Goal: Task Accomplishment & Management: Manage account settings

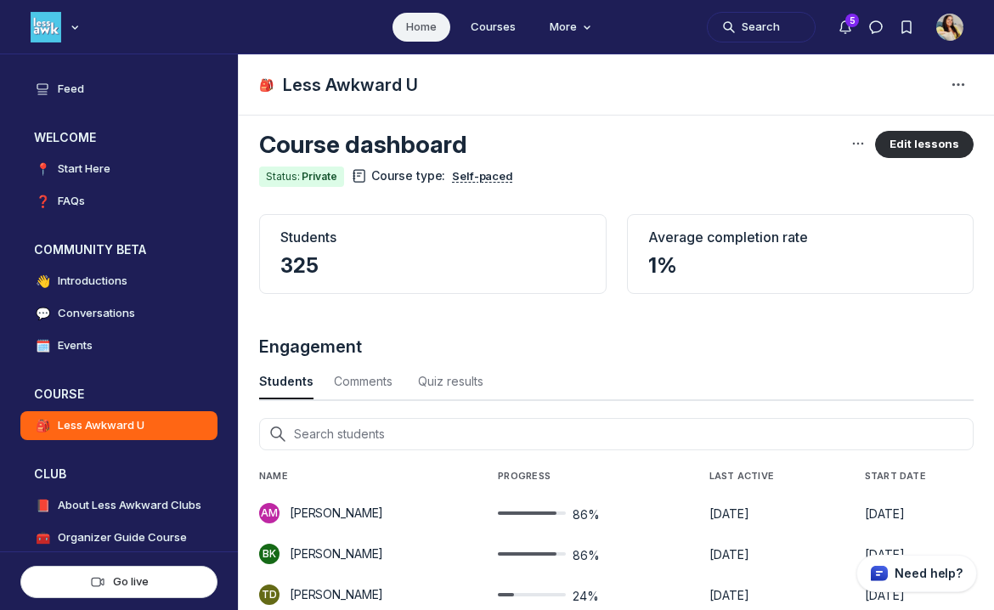
scroll to position [14, 0]
click at [68, 24] on icon "Main navigation bar" at bounding box center [74, 27] width 17 height 10
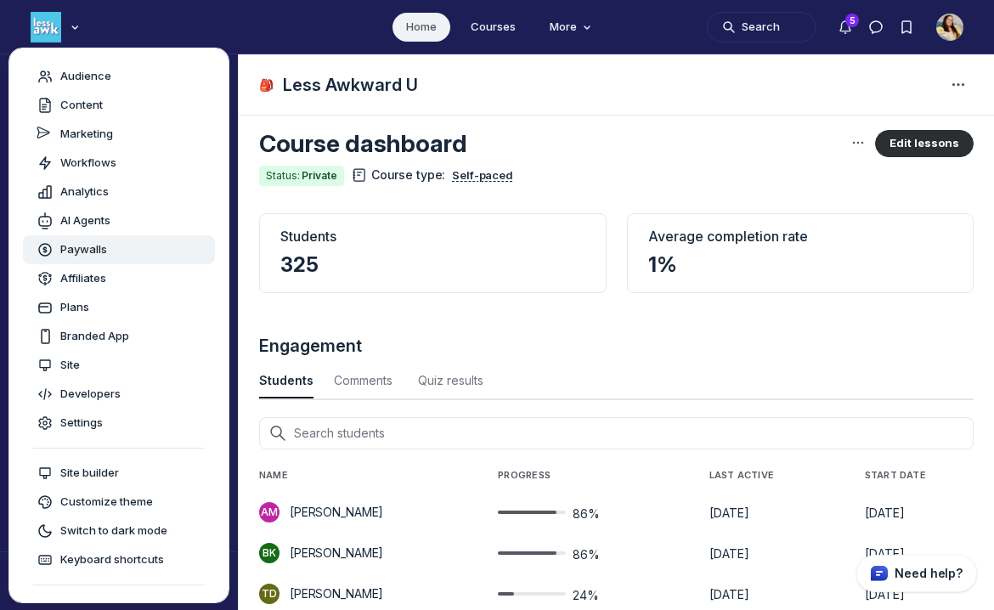
click at [93, 250] on span "Paywalls" at bounding box center [83, 249] width 47 height 17
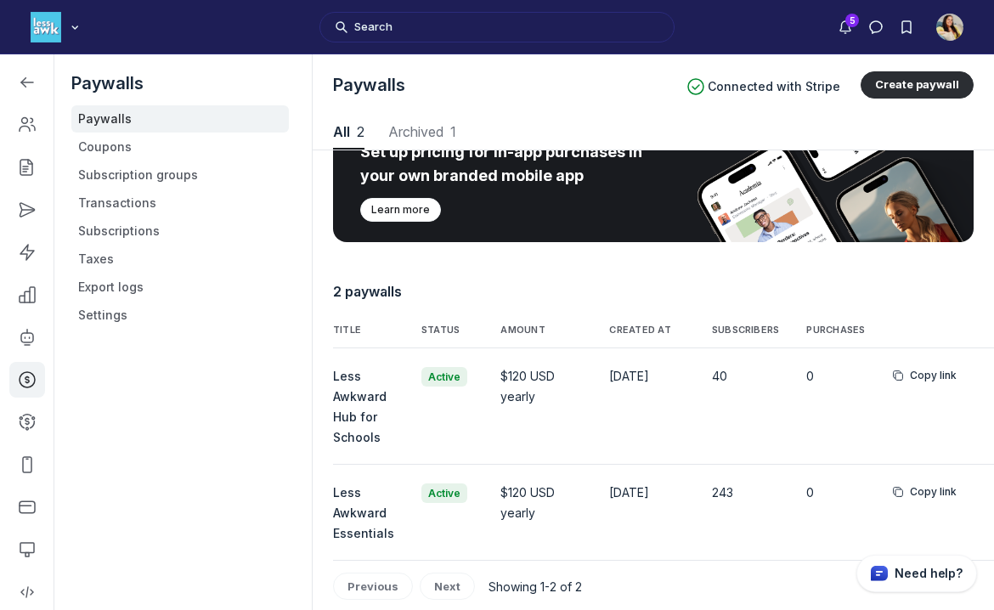
scroll to position [121, 0]
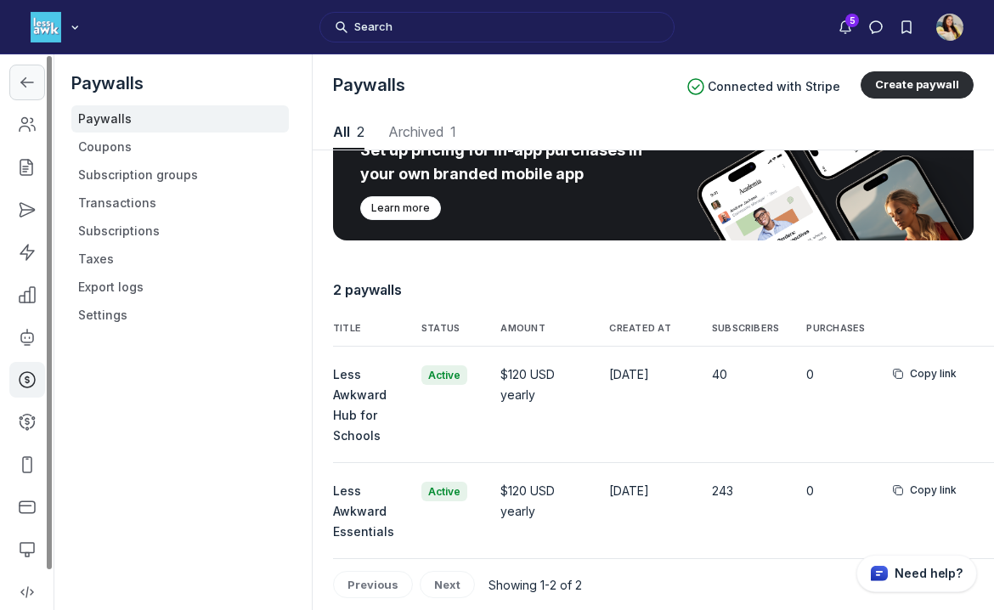
click at [35, 89] on icon "Left Sidebar" at bounding box center [27, 82] width 17 height 17
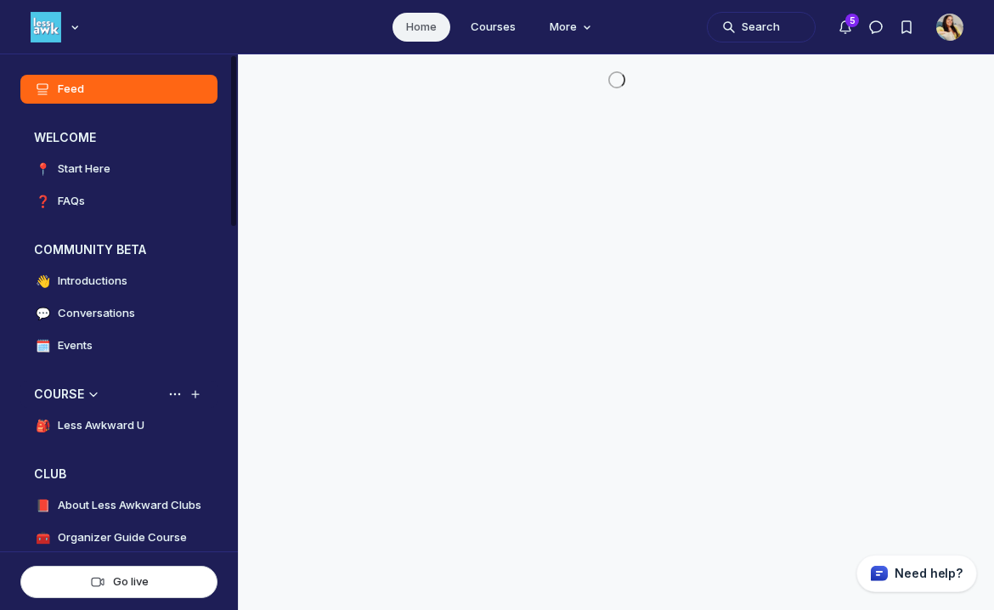
scroll to position [4381, 3253]
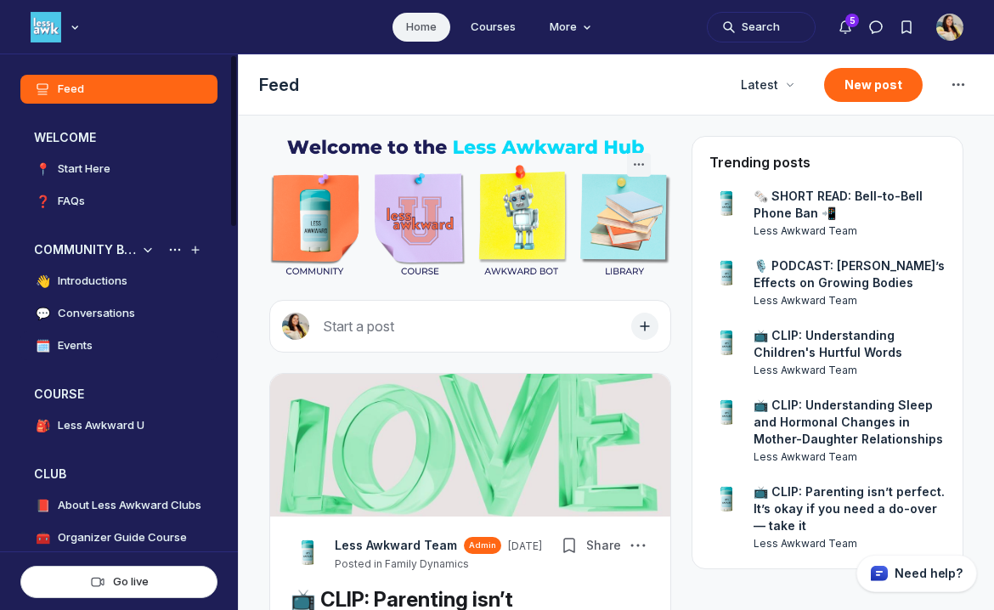
click at [143, 350] on link "🗓️ Events" at bounding box center [118, 345] width 197 height 29
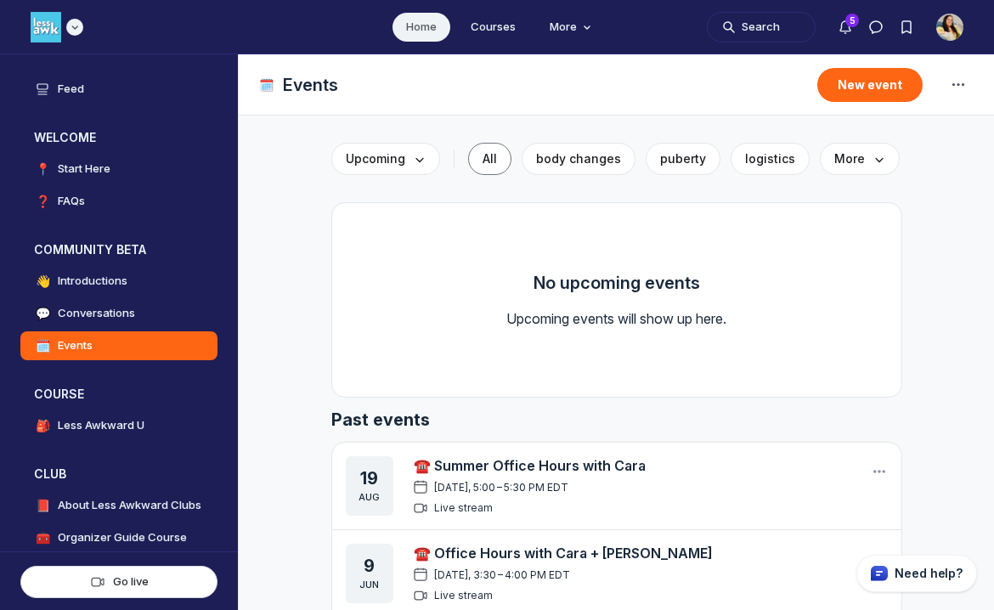
click at [63, 25] on div "Main navigation bar" at bounding box center [57, 27] width 53 height 31
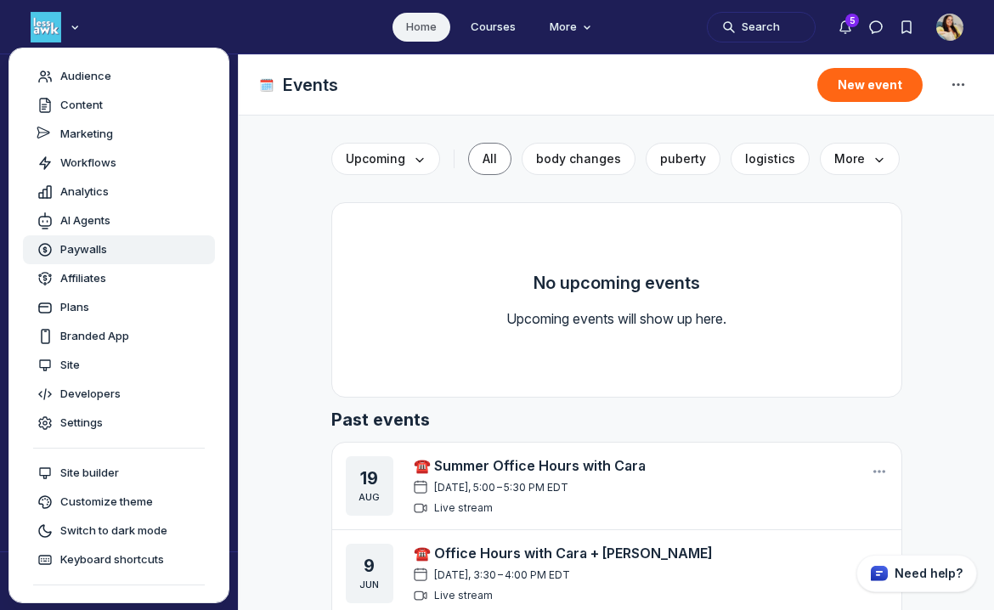
click at [98, 244] on span "Paywalls" at bounding box center [83, 249] width 47 height 17
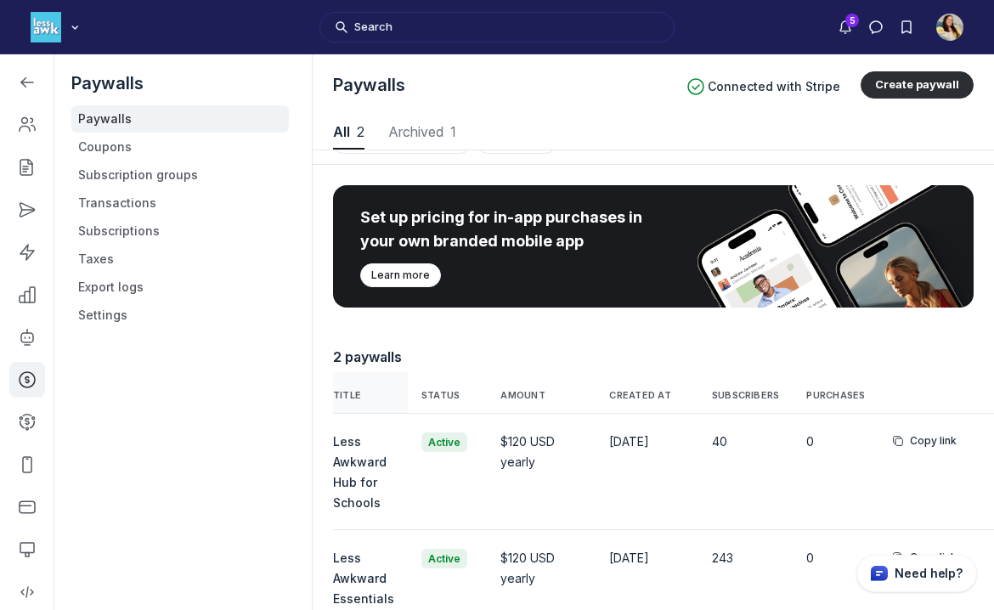
scroll to position [121, 0]
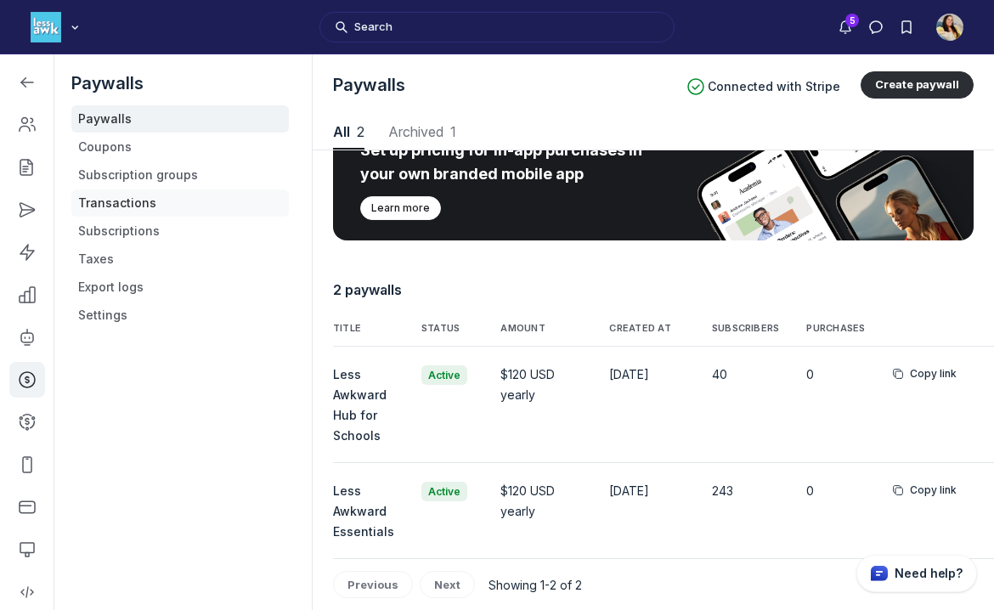
click at [138, 194] on link "Transactions" at bounding box center [179, 202] width 217 height 27
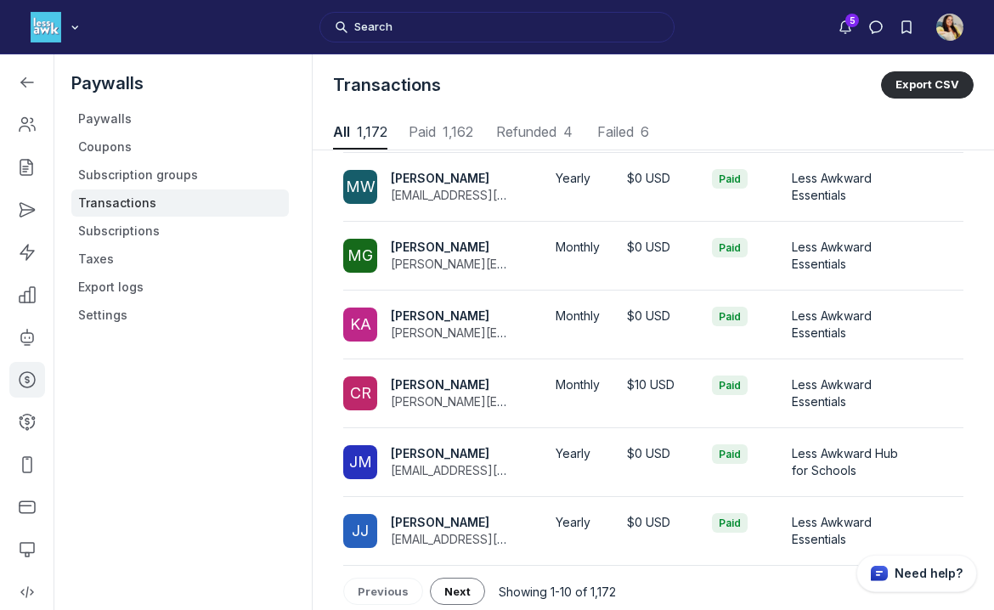
scroll to position [438, 0]
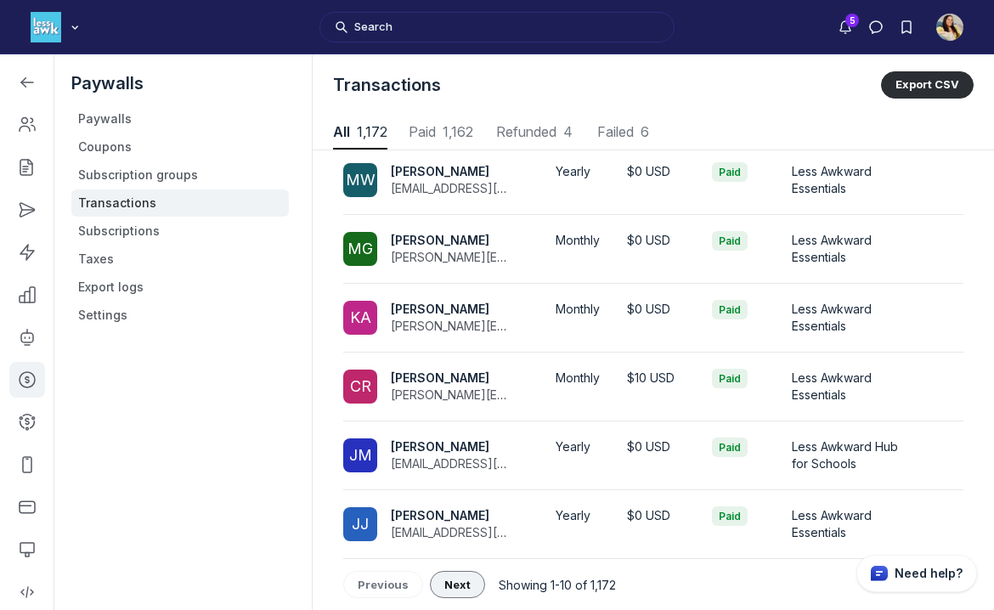
click at [454, 587] on span "Next" at bounding box center [457, 584] width 26 height 14
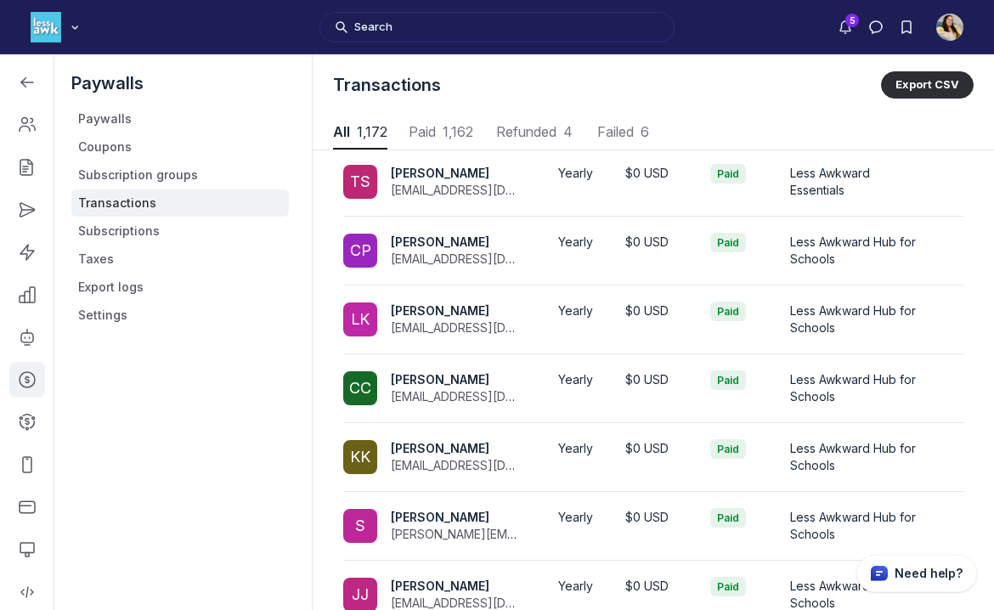
scroll to position [434, 0]
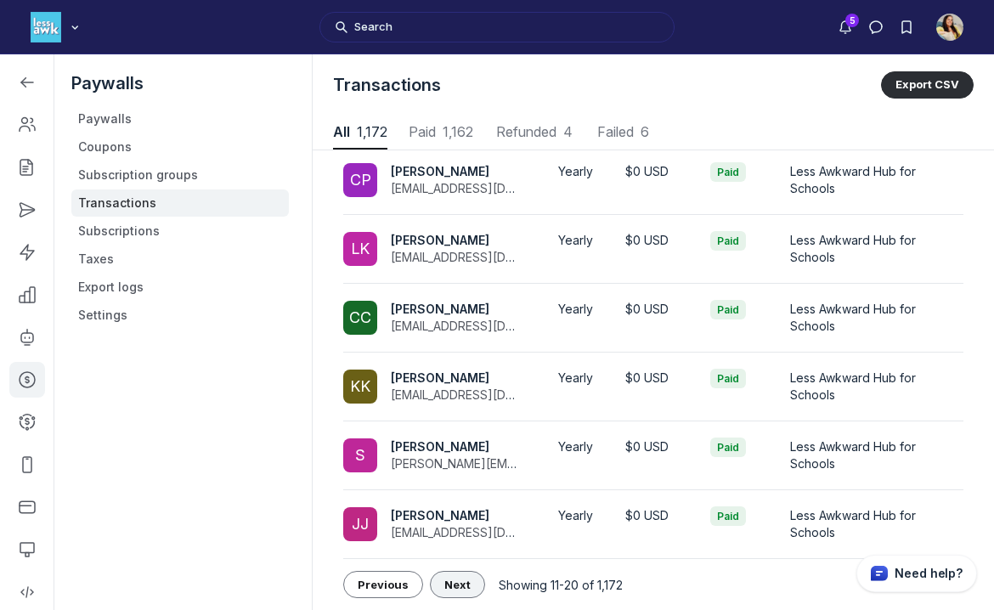
click at [464, 586] on span "Next" at bounding box center [457, 584] width 26 height 14
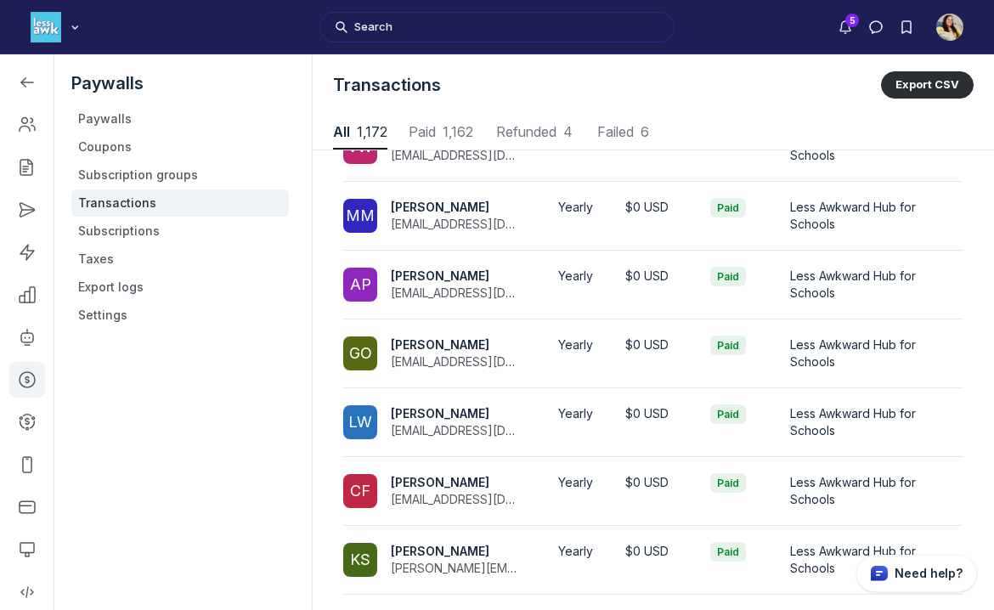
scroll to position [434, 0]
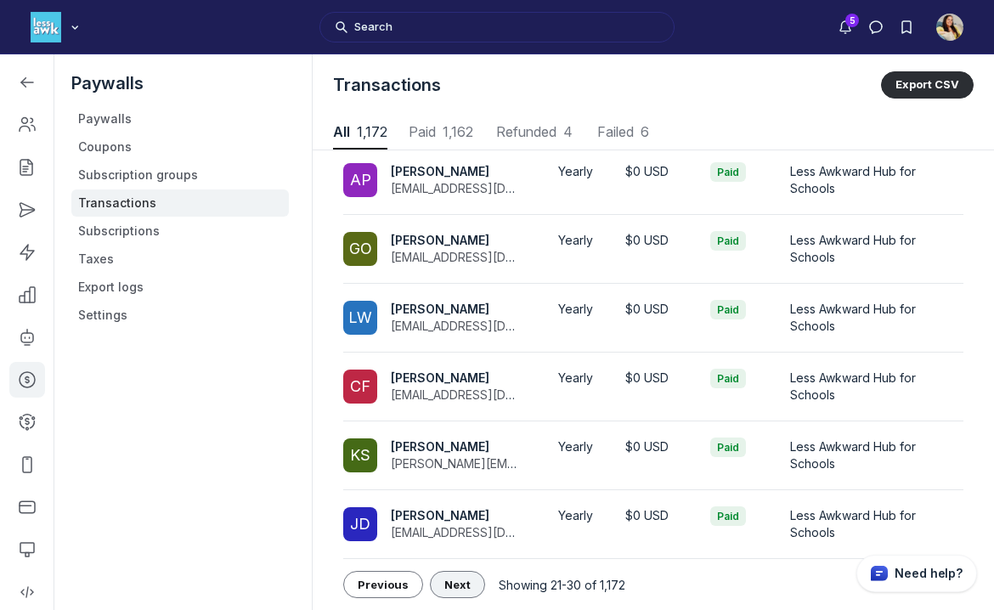
click at [464, 577] on span "Next" at bounding box center [457, 584] width 26 height 14
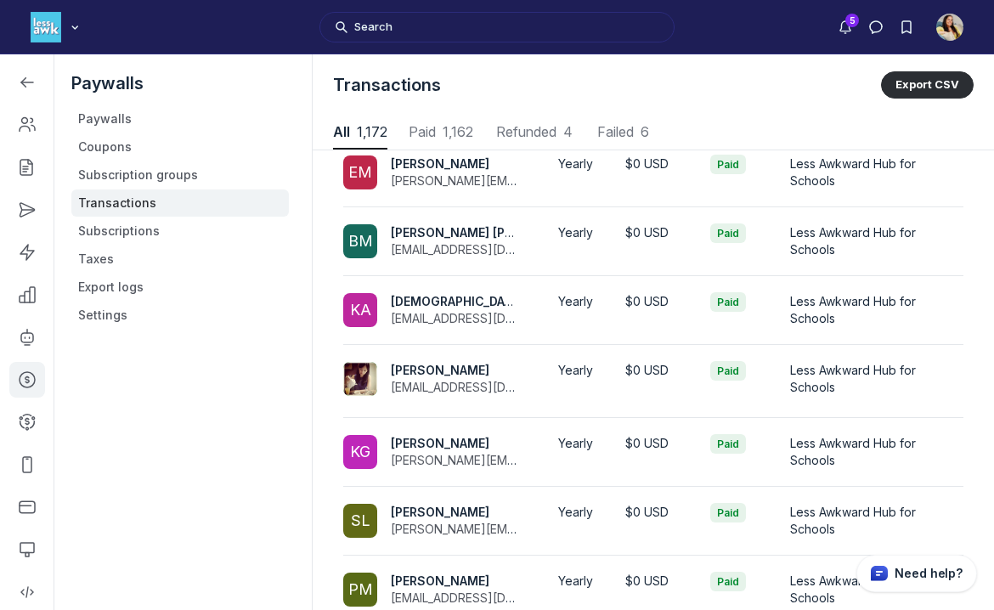
scroll to position [438, 0]
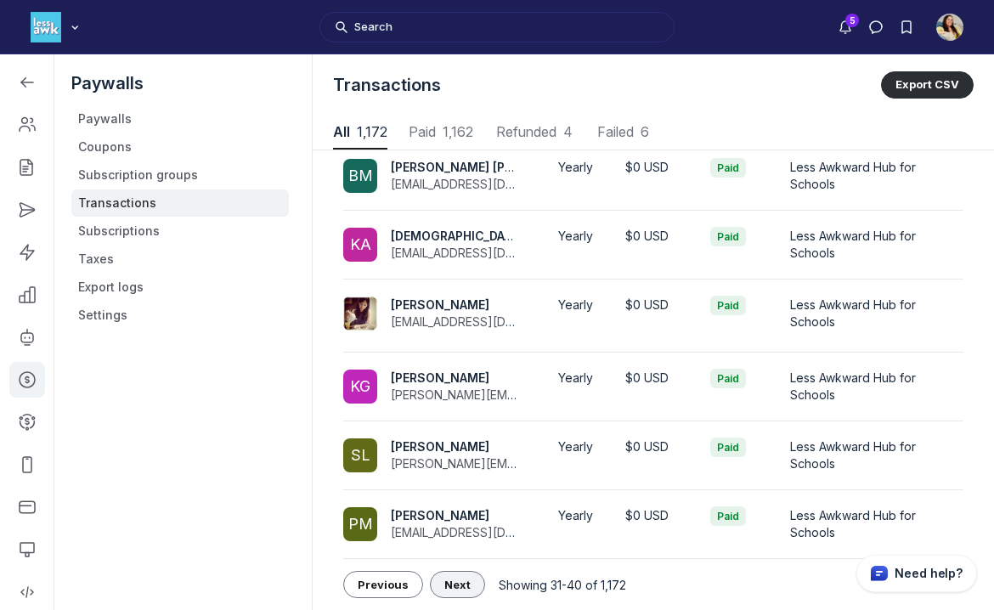
click at [455, 585] on span "Next" at bounding box center [457, 584] width 26 height 14
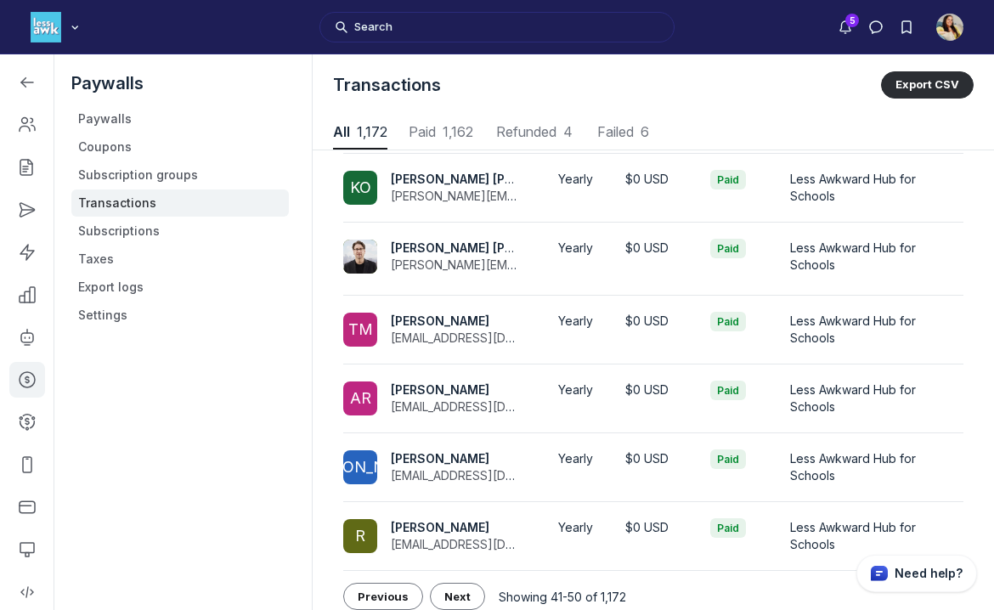
scroll to position [442, 0]
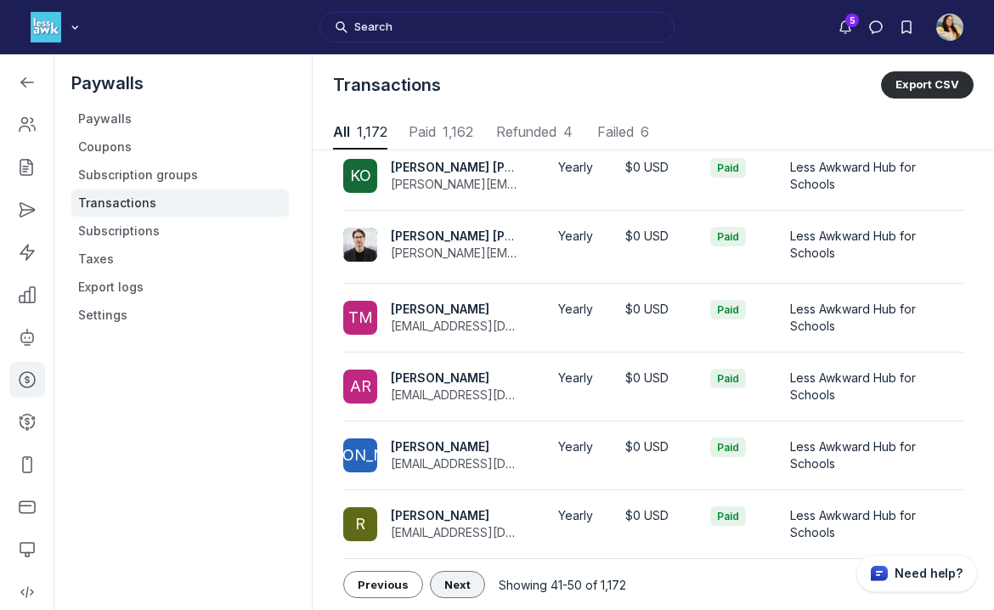
click at [457, 582] on span "Next" at bounding box center [457, 584] width 26 height 14
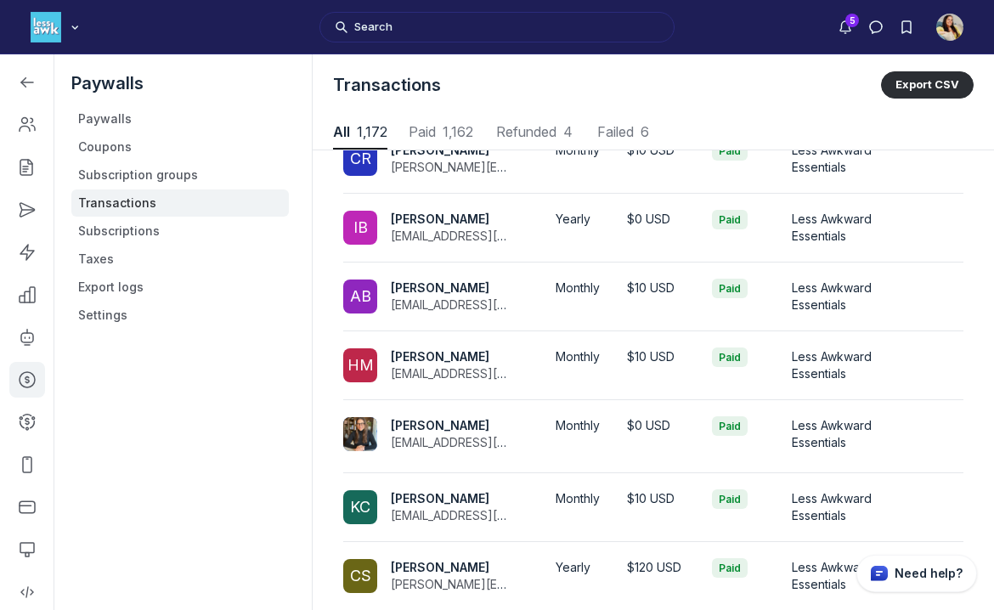
scroll to position [438, 0]
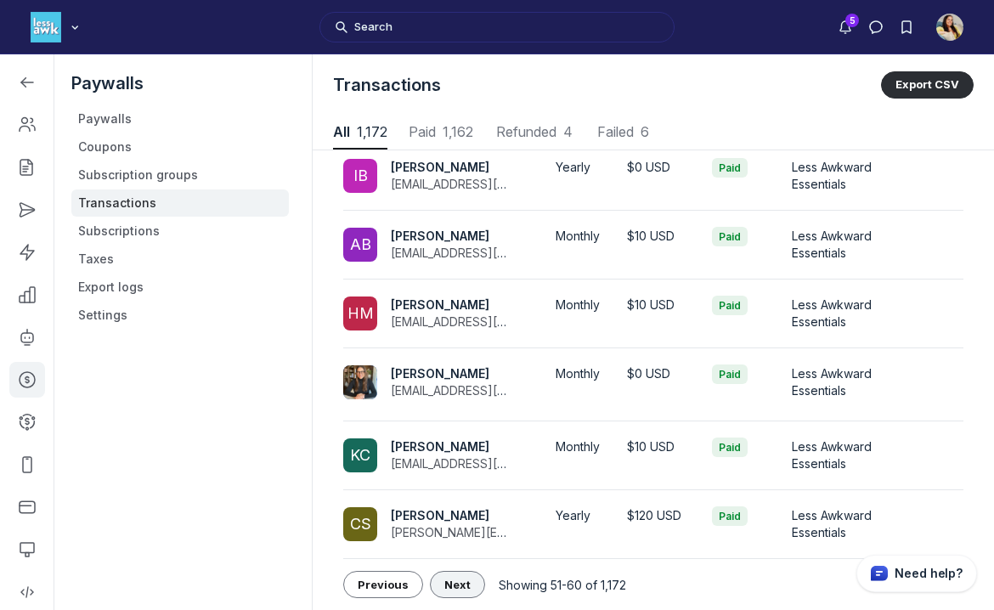
click at [454, 583] on span "Next" at bounding box center [457, 584] width 26 height 14
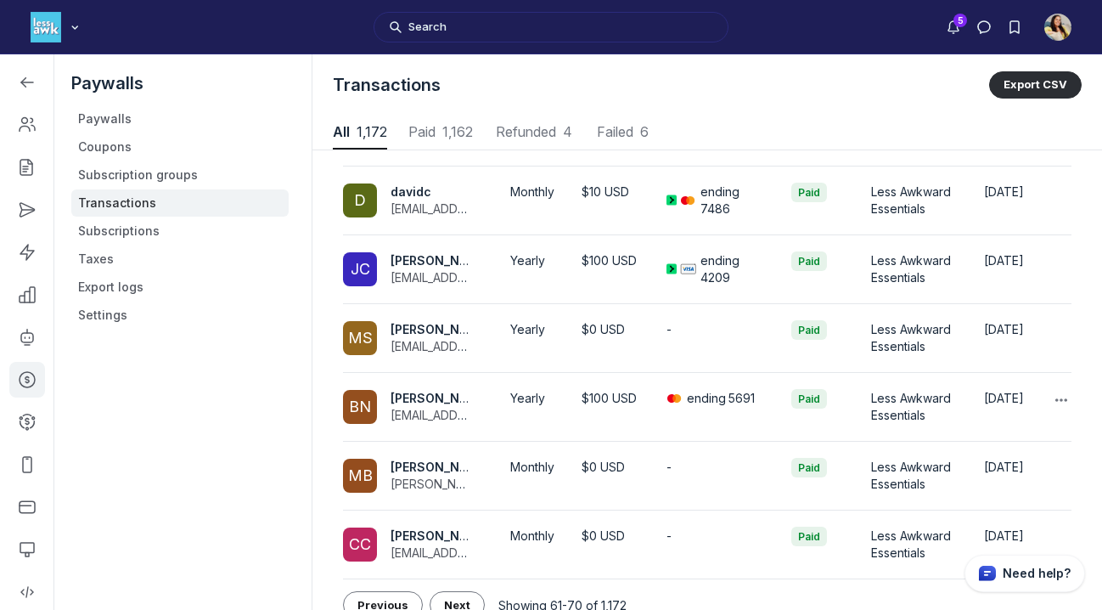
scroll to position [442, 0]
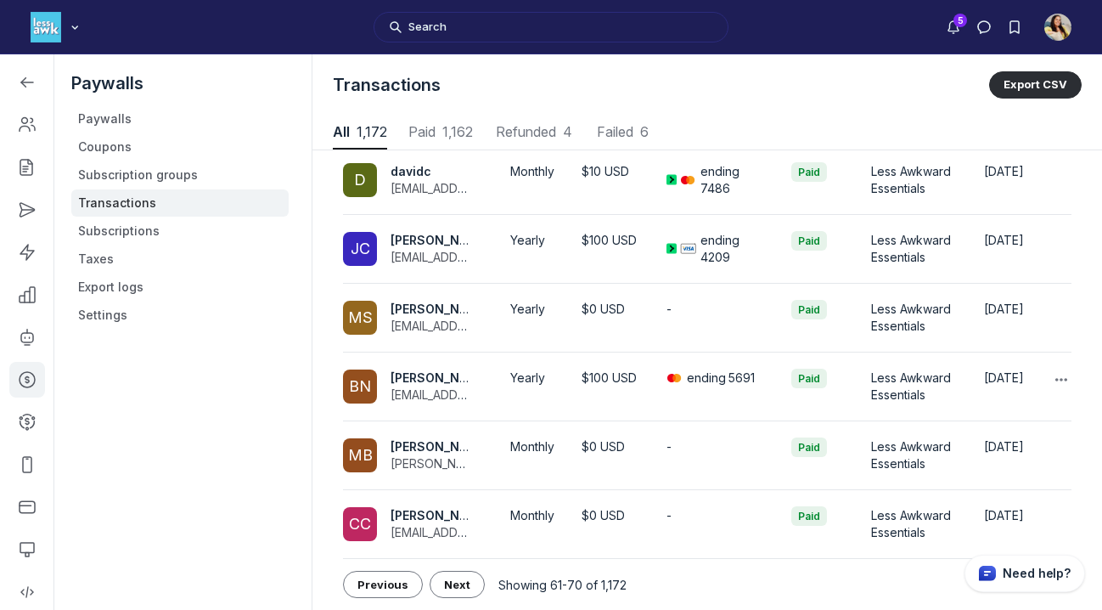
click at [614, 402] on td "$100 USD" at bounding box center [610, 386] width 85 height 69
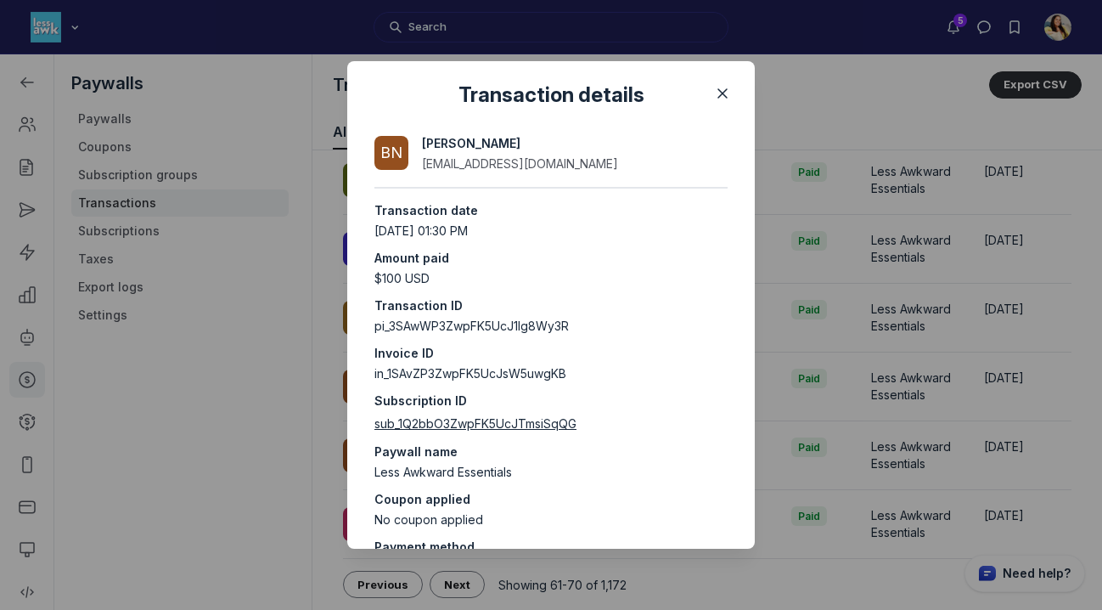
scroll to position [57, 0]
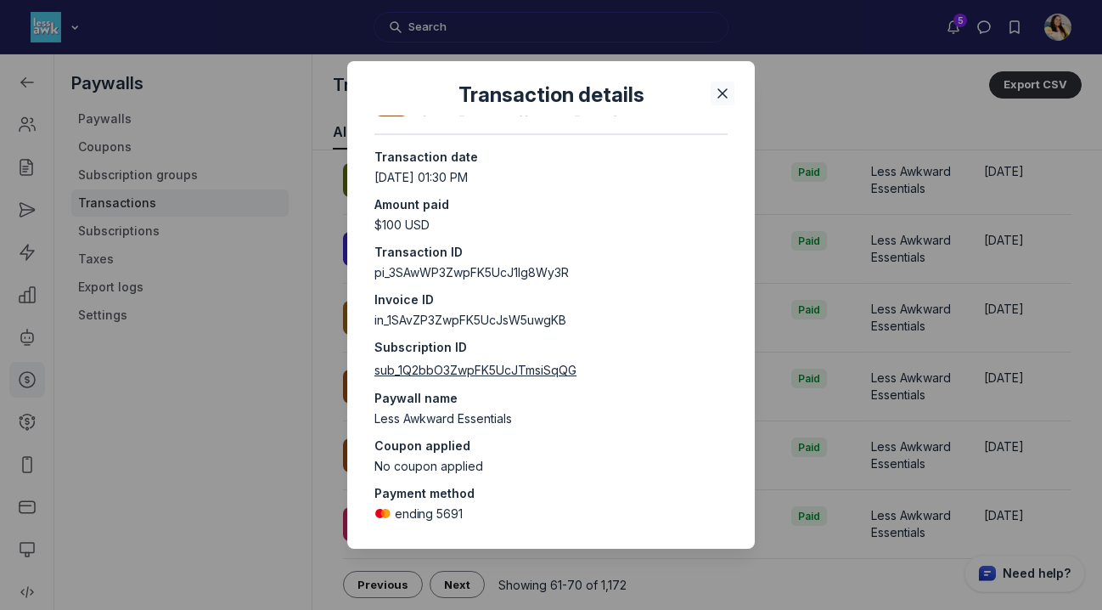
click at [727, 93] on icon "Close" at bounding box center [722, 93] width 17 height 17
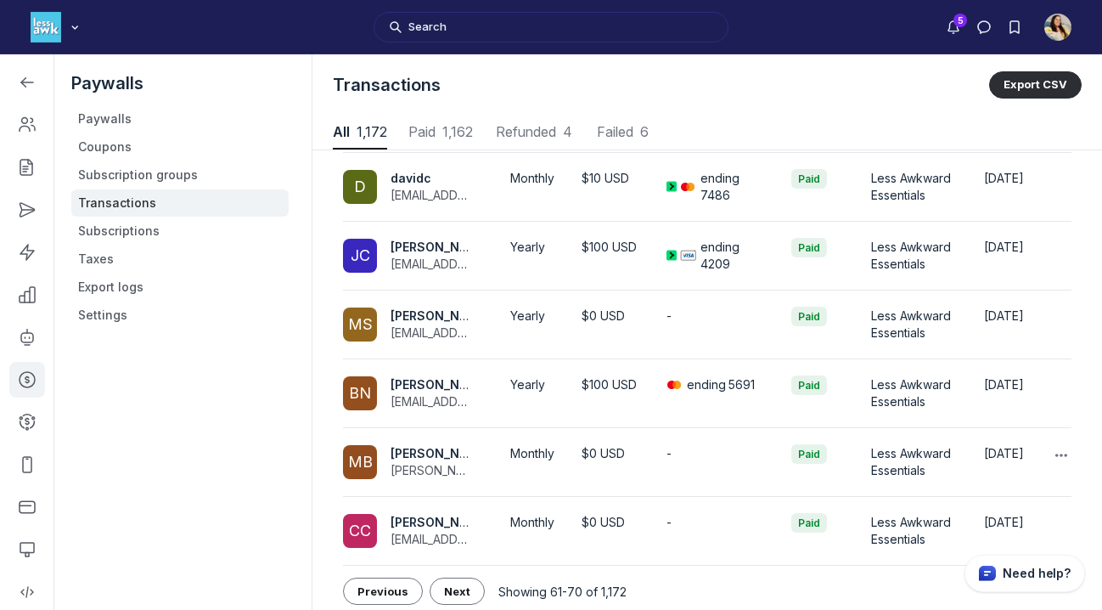
scroll to position [336, 0]
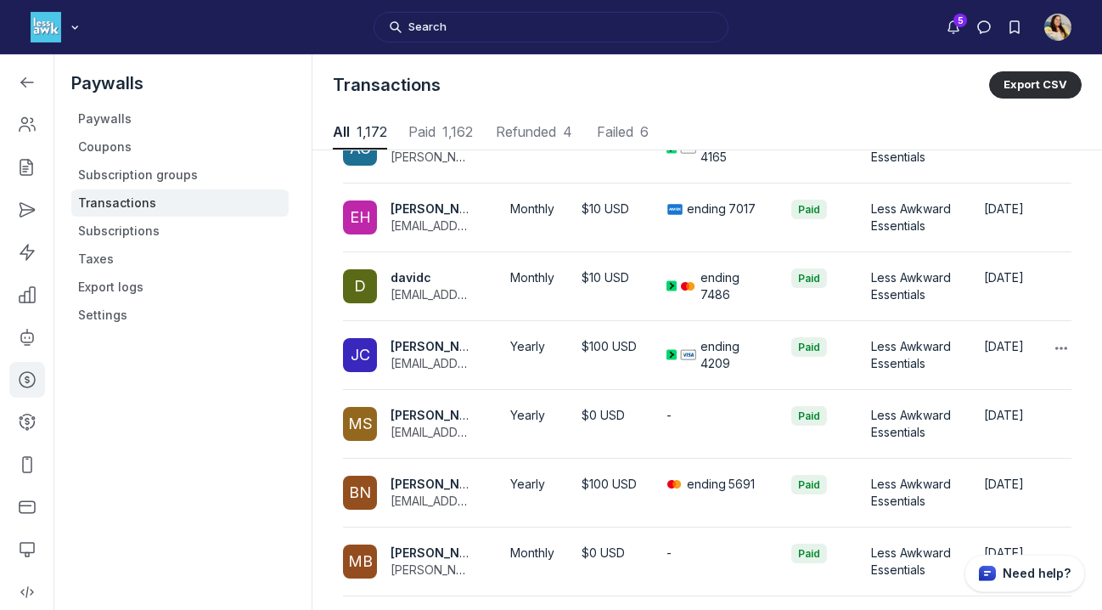
click at [724, 346] on p "ending 4209" at bounding box center [733, 355] width 64 height 34
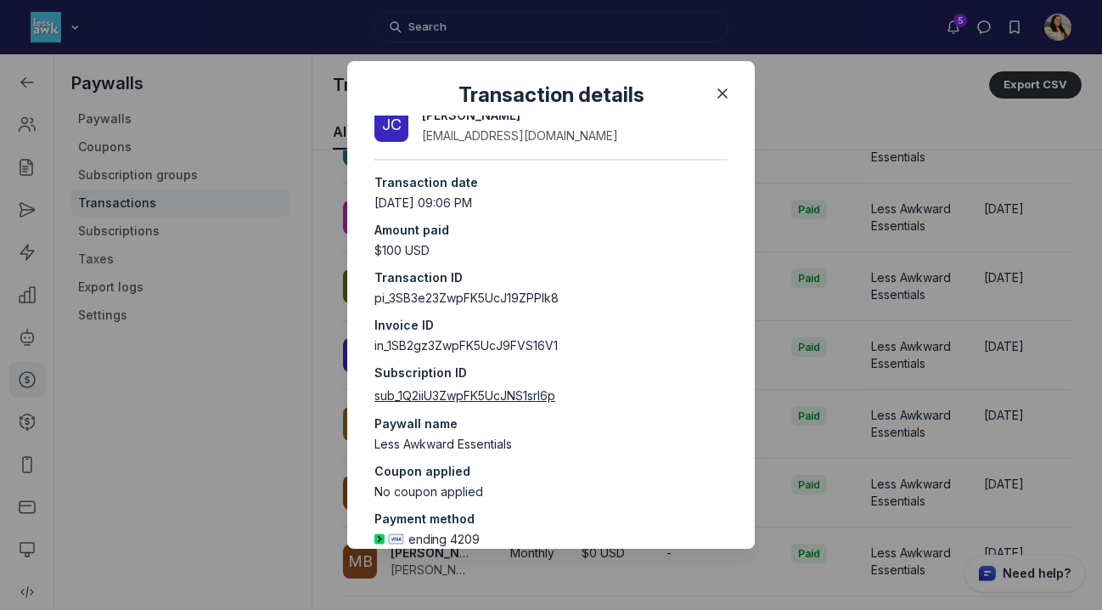
scroll to position [56, 0]
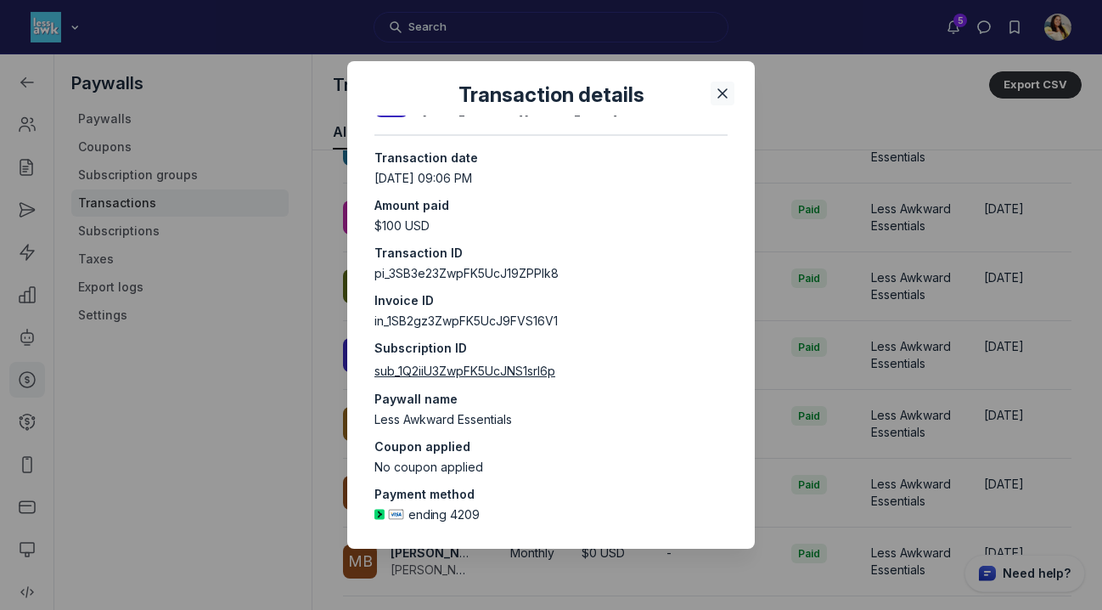
click at [724, 87] on icon "Close" at bounding box center [722, 93] width 17 height 17
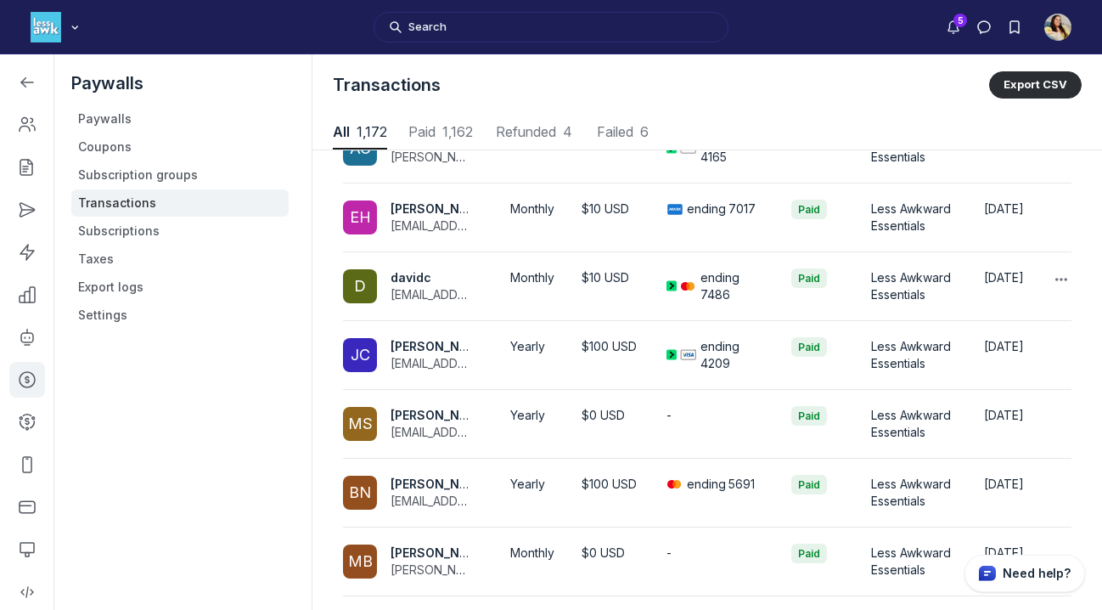
click at [723, 276] on p "ending 7486" at bounding box center [733, 286] width 64 height 34
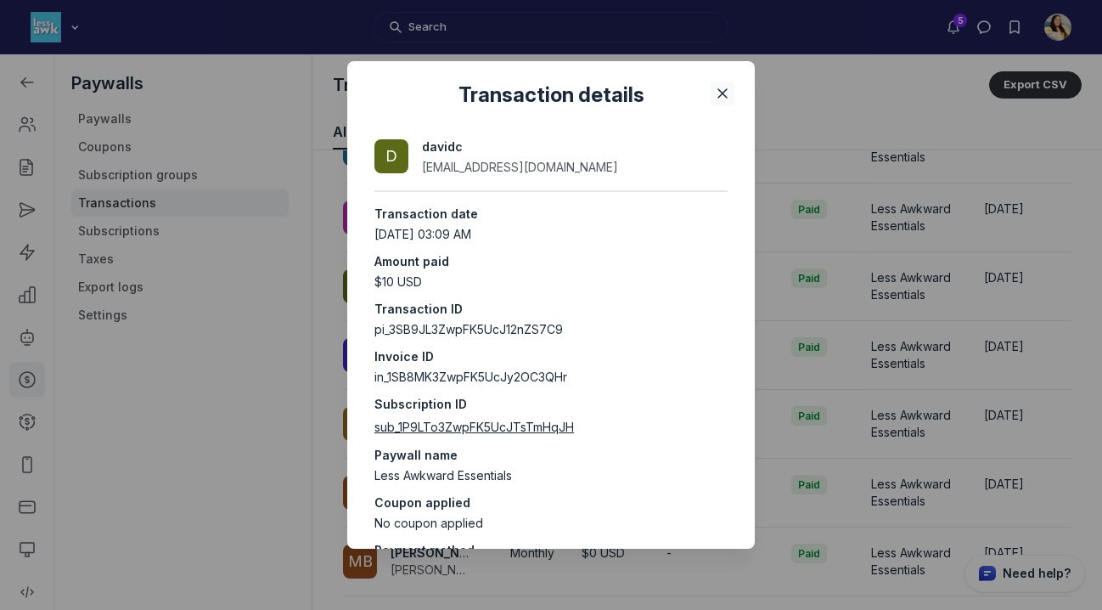
click at [721, 98] on icon "Close" at bounding box center [722, 93] width 17 height 17
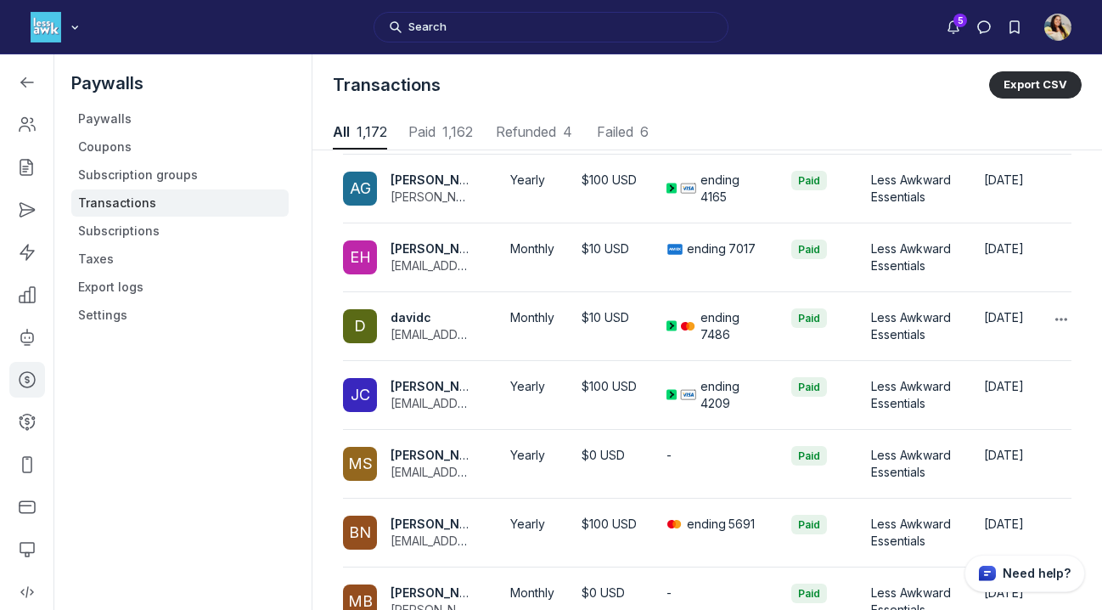
scroll to position [149, 0]
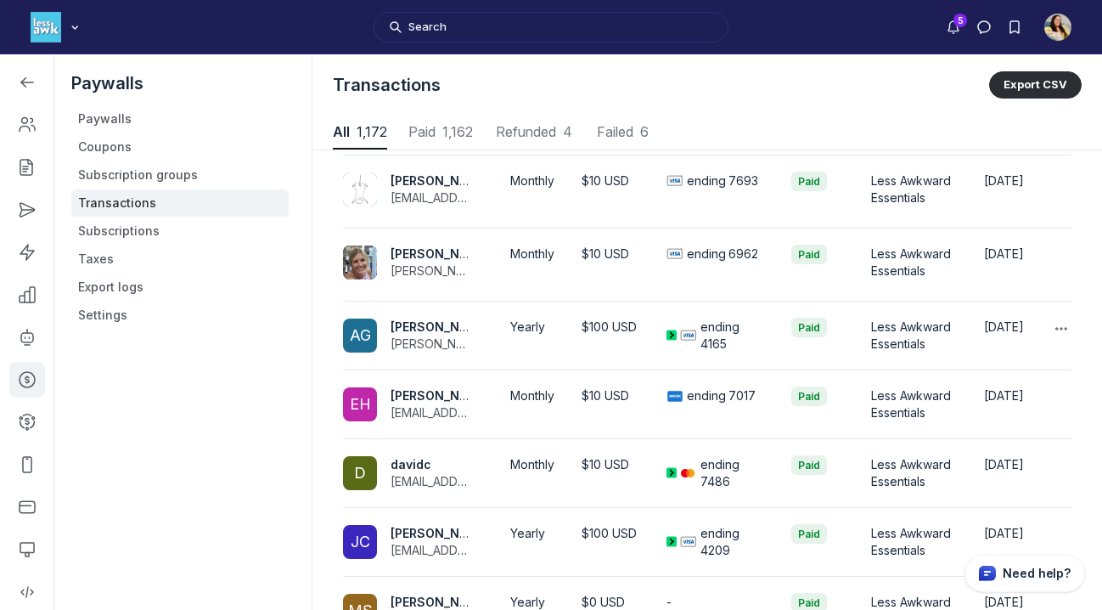
click at [722, 327] on p "ending 4165" at bounding box center [733, 335] width 64 height 34
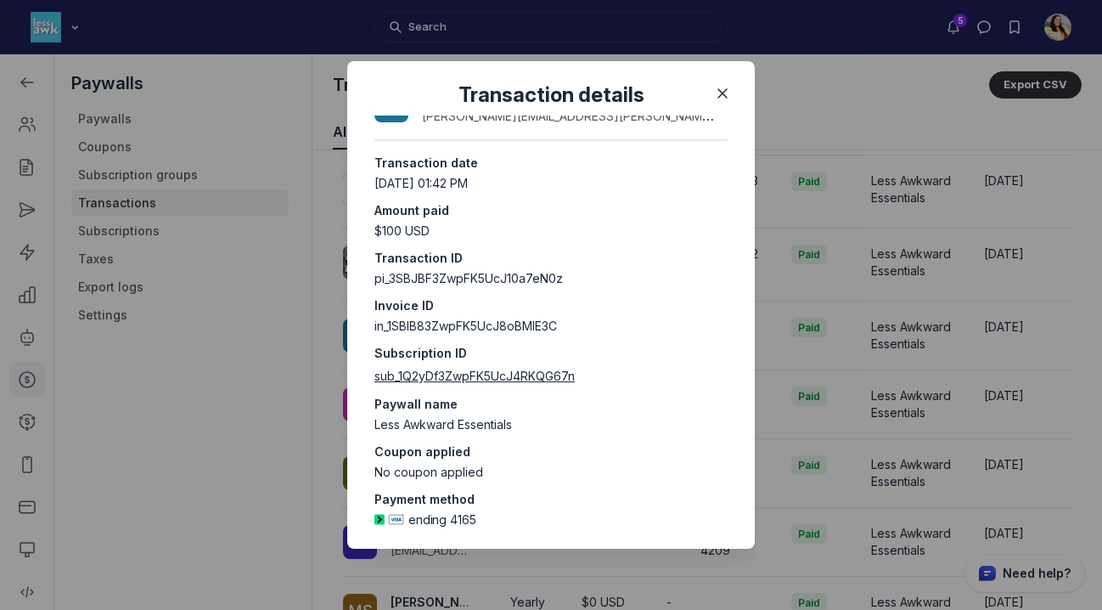
scroll to position [57, 0]
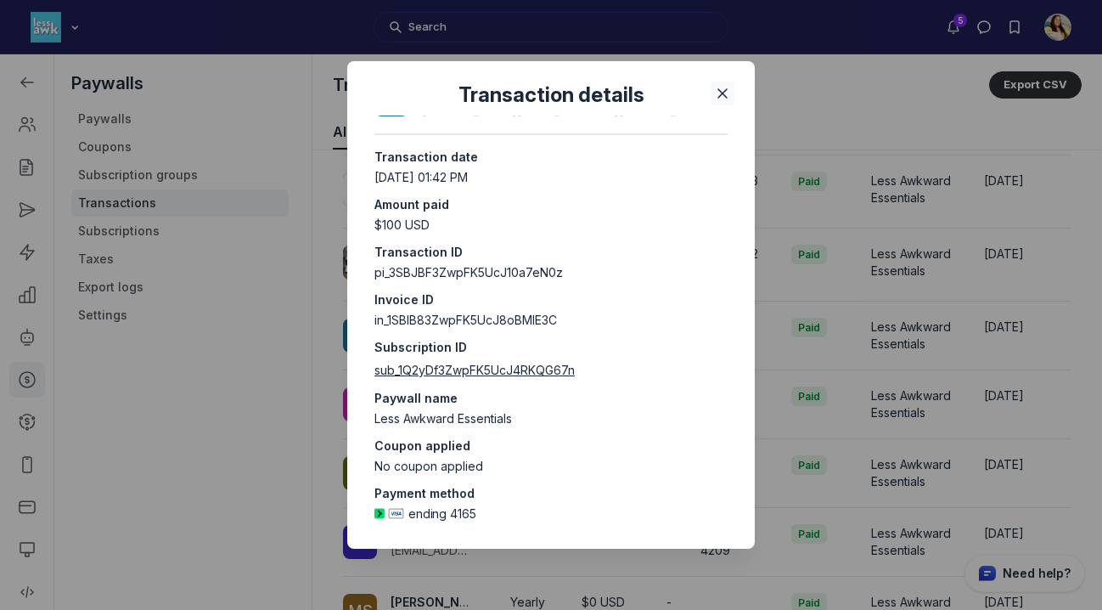
click at [729, 93] on icon "Close" at bounding box center [722, 93] width 17 height 17
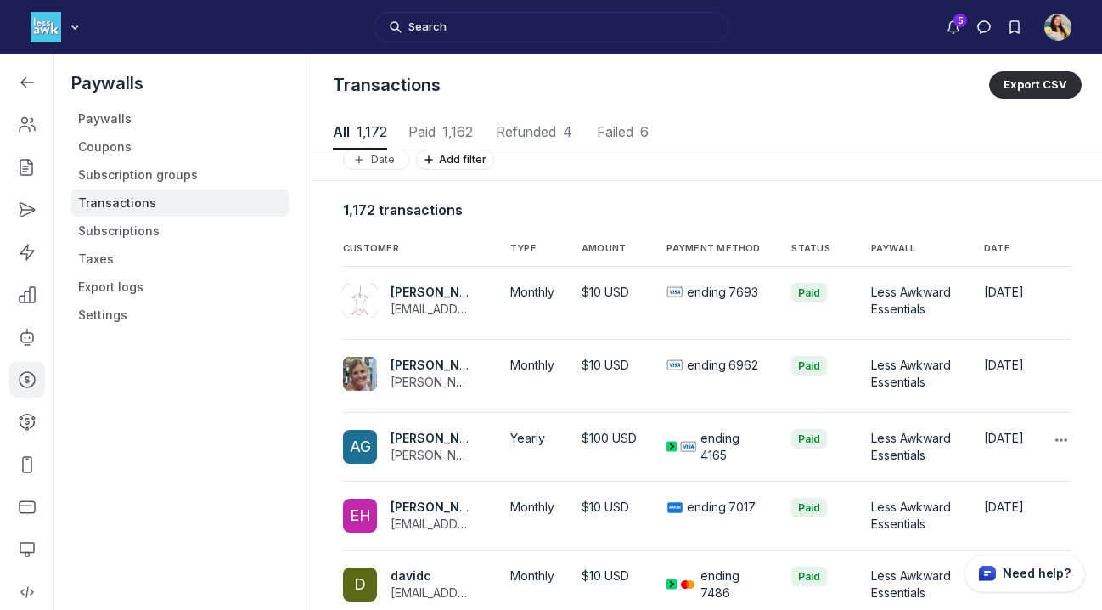
scroll to position [0, 0]
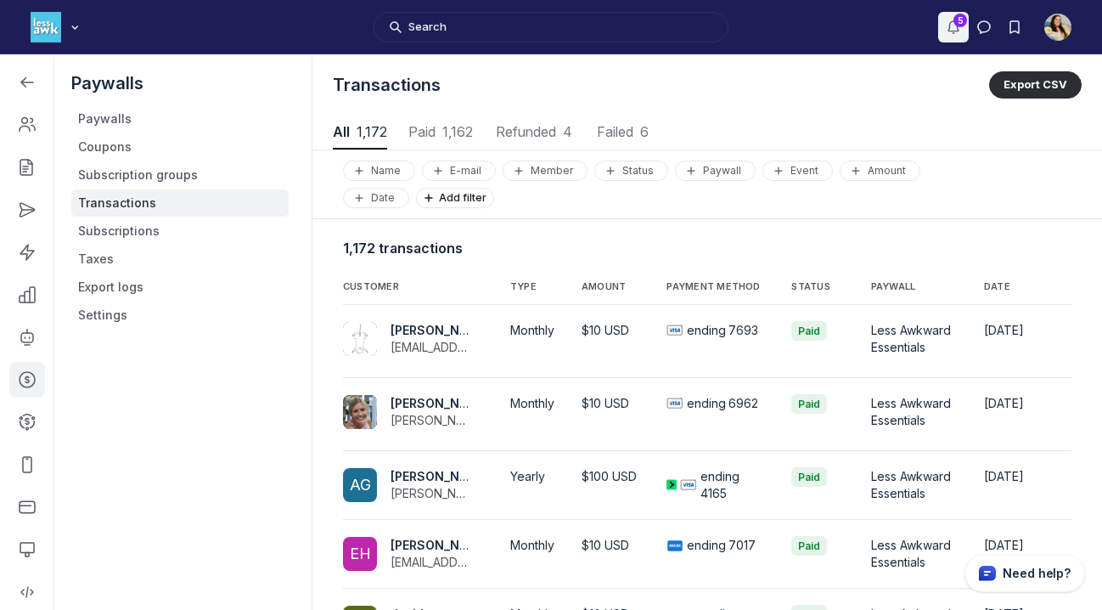
click at [960, 28] on icon "Notifications" at bounding box center [953, 27] width 17 height 17
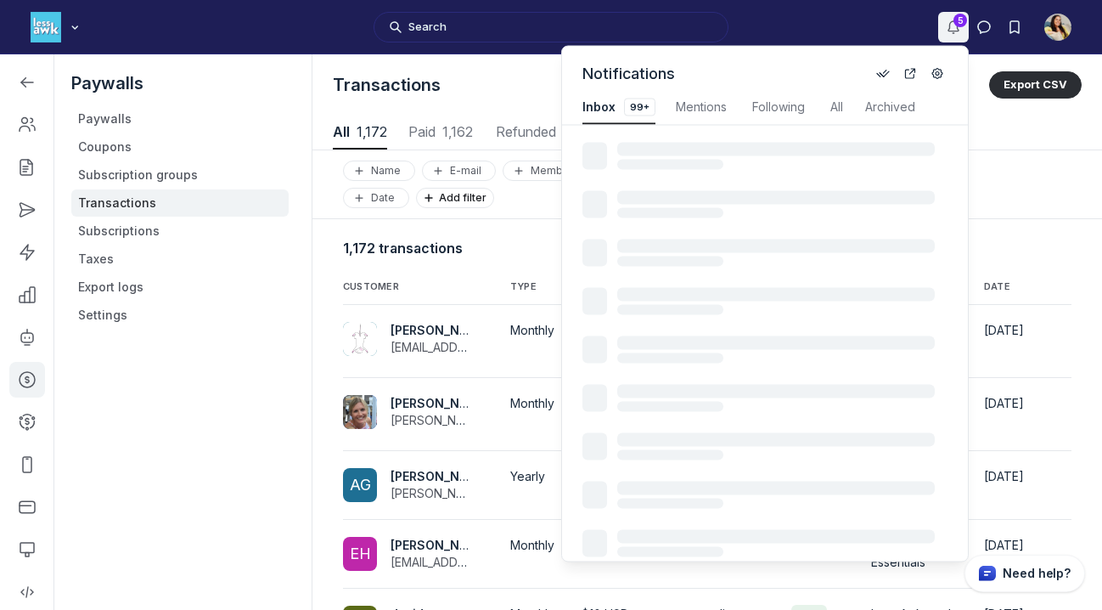
scroll to position [2299, 3653]
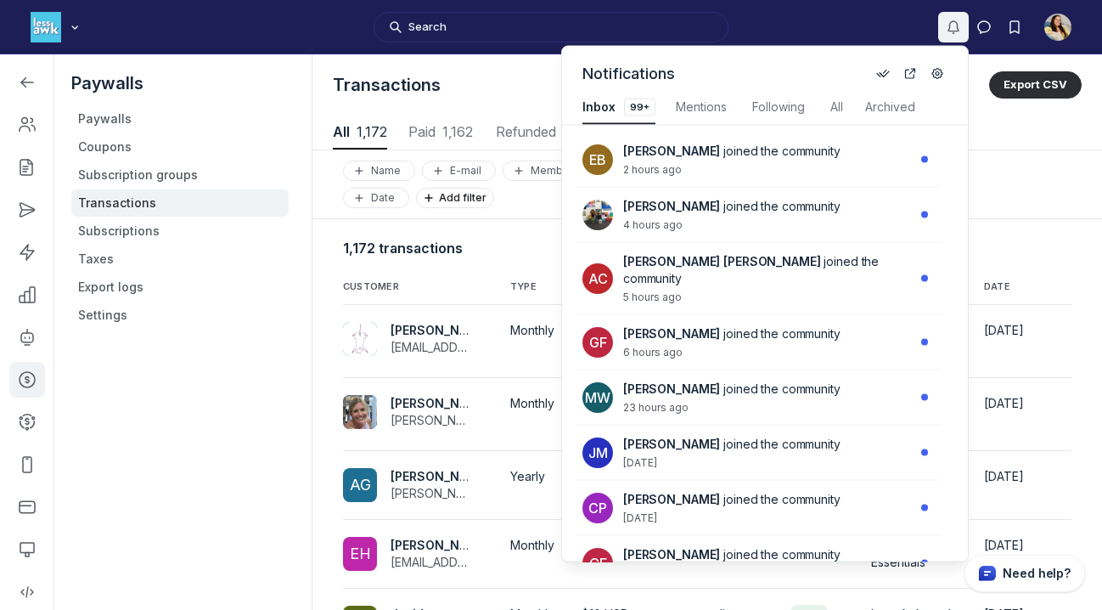
click at [904, 33] on div "Search" at bounding box center [551, 27] width 1102 height 54
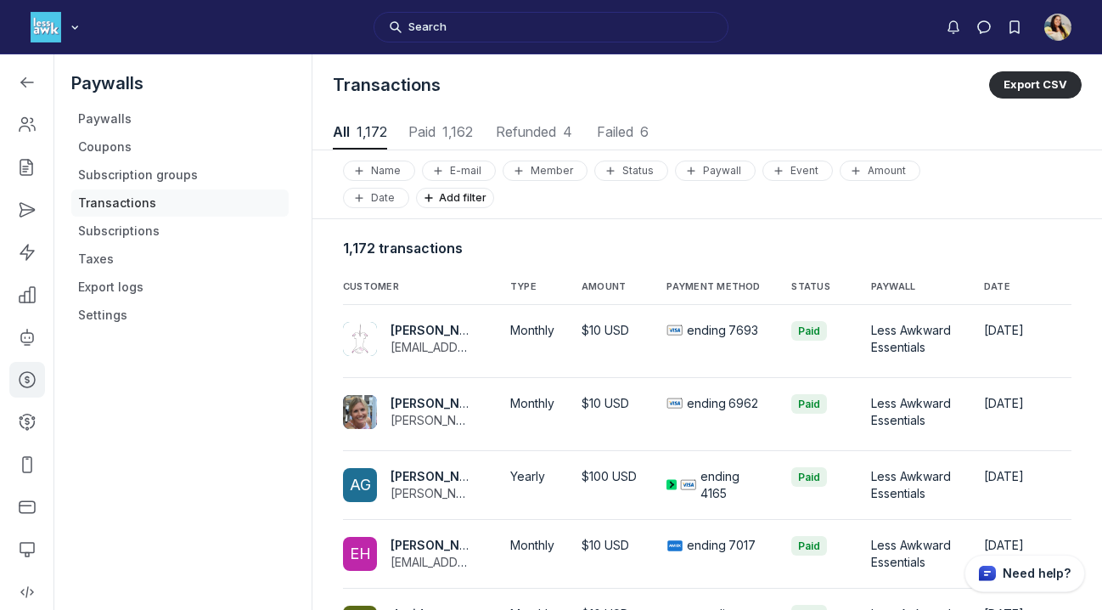
click at [143, 206] on link "Transactions" at bounding box center [179, 202] width 217 height 27
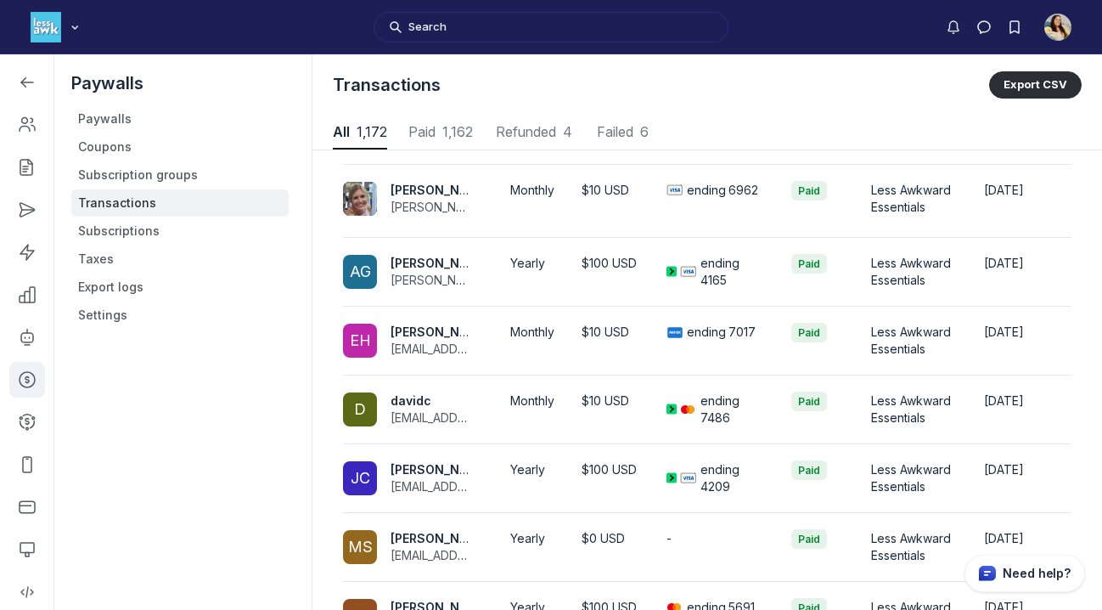
scroll to position [442, 0]
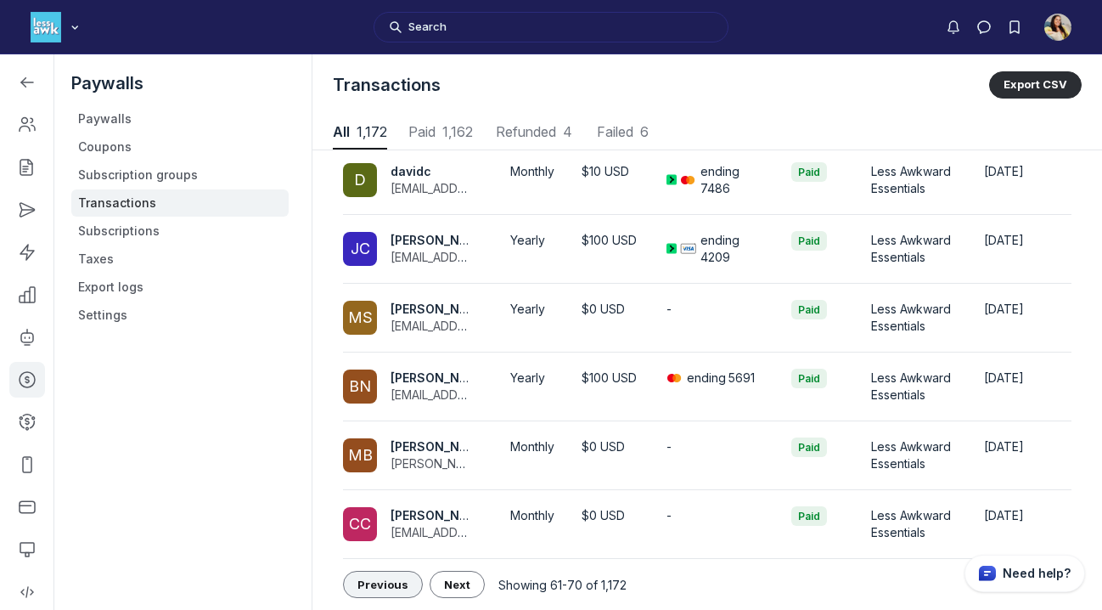
click at [390, 593] on button "Previous" at bounding box center [383, 584] width 80 height 27
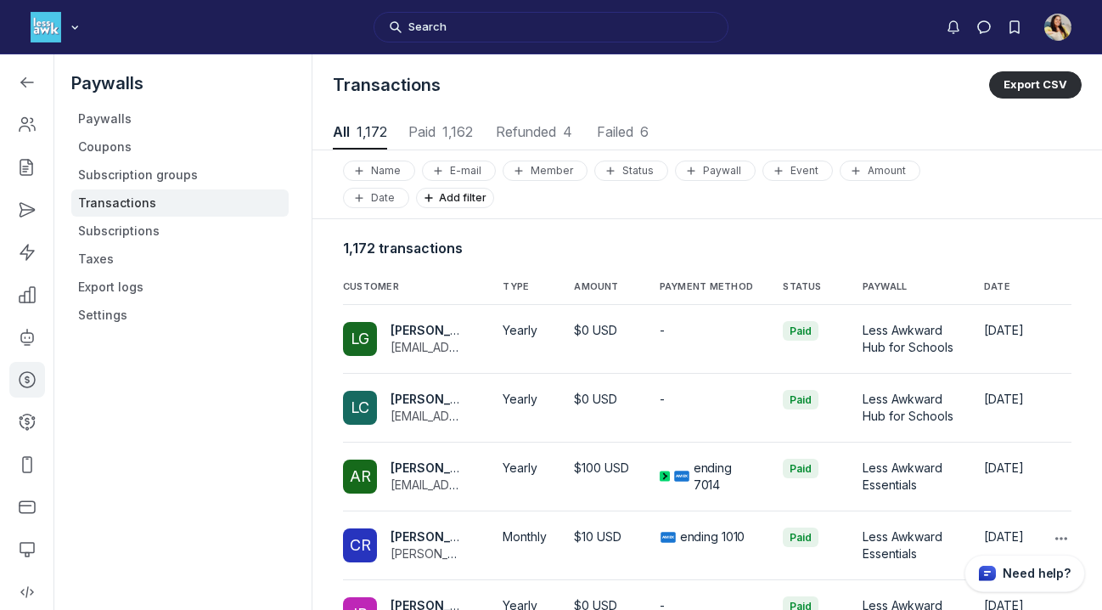
scroll to position [472, 0]
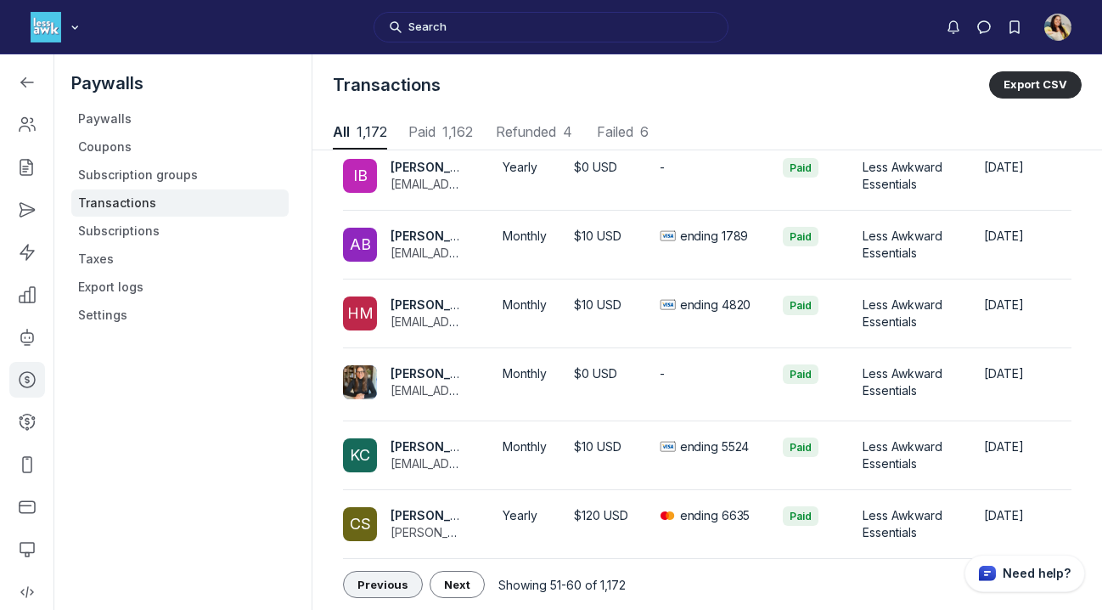
click at [386, 587] on span "Previous" at bounding box center [383, 584] width 51 height 14
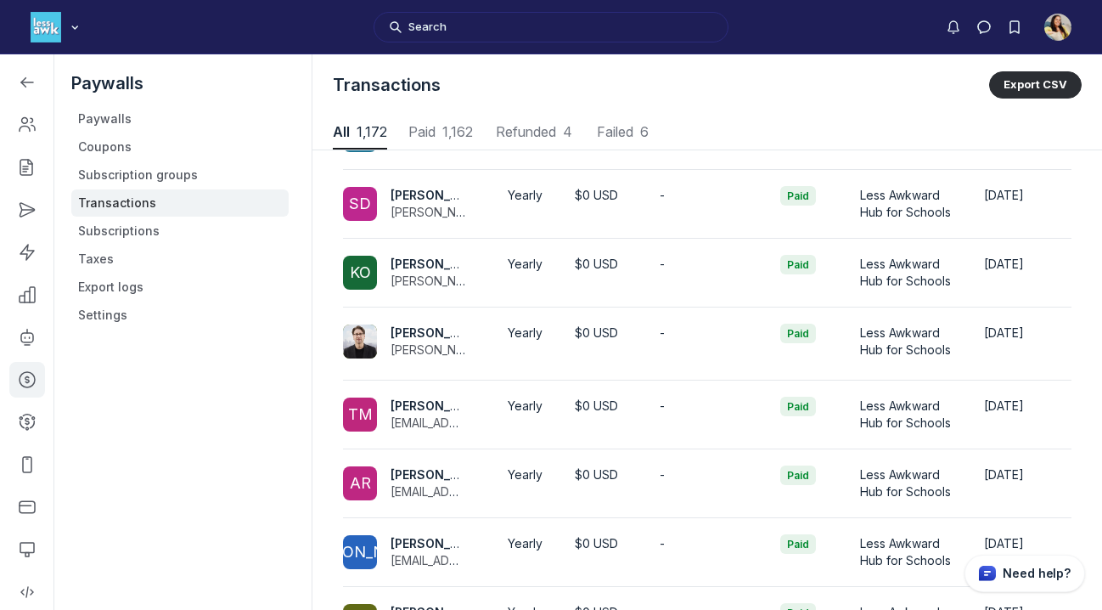
scroll to position [442, 0]
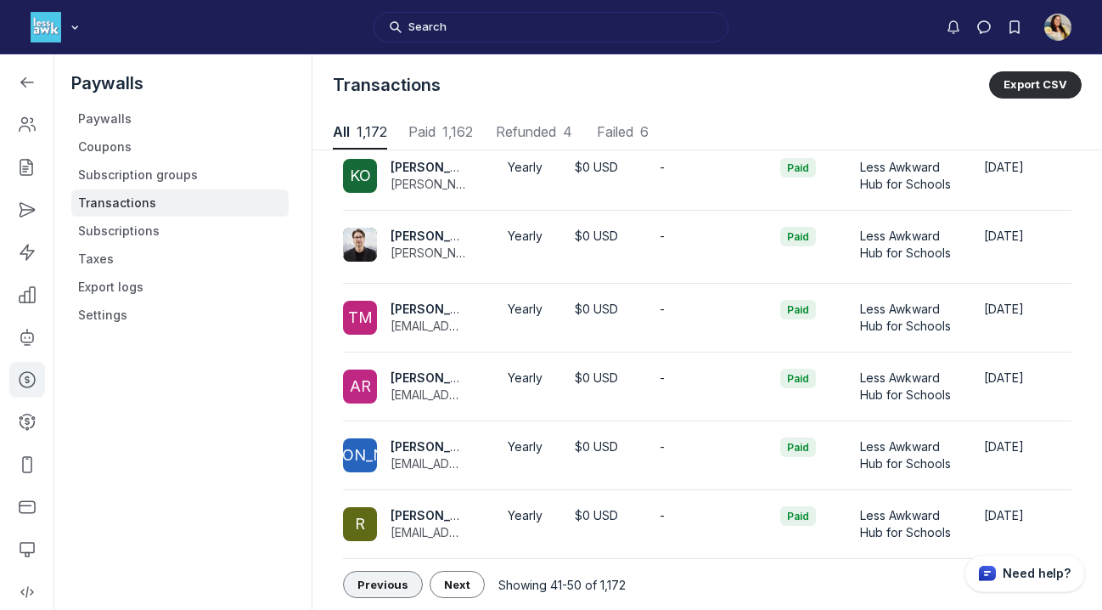
click at [386, 582] on span "Previous" at bounding box center [383, 584] width 51 height 14
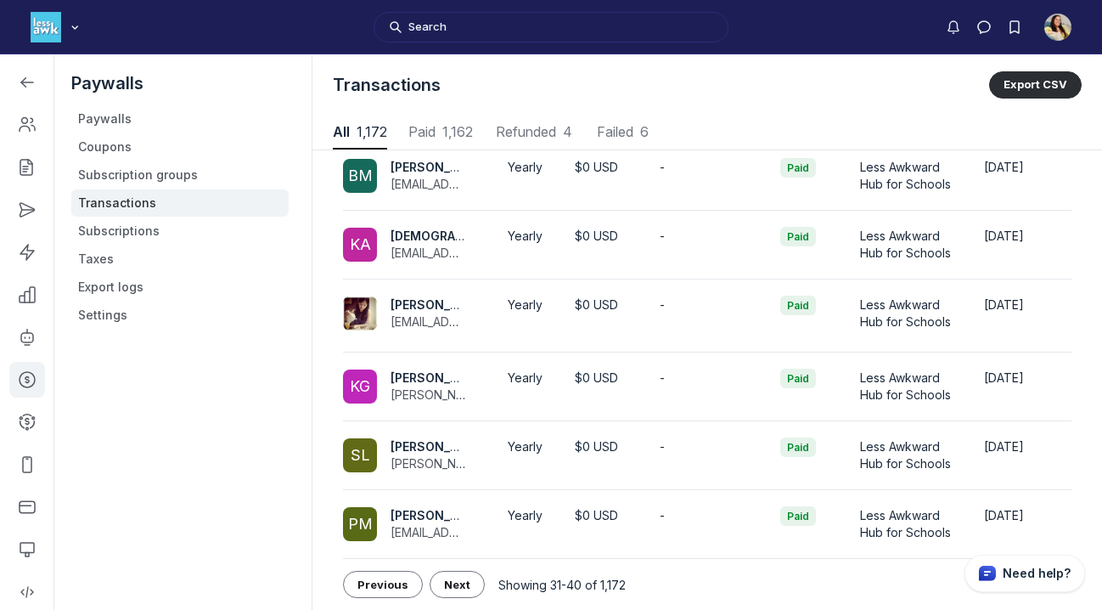
scroll to position [604, 0]
click at [391, 583] on span "Previous" at bounding box center [383, 584] width 51 height 14
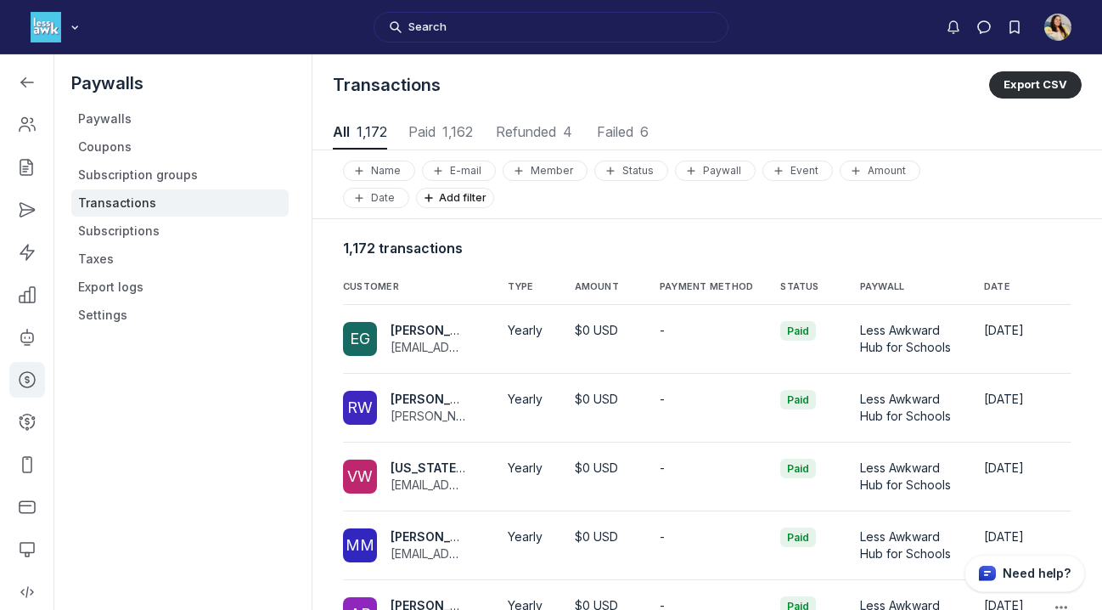
scroll to position [434, 0]
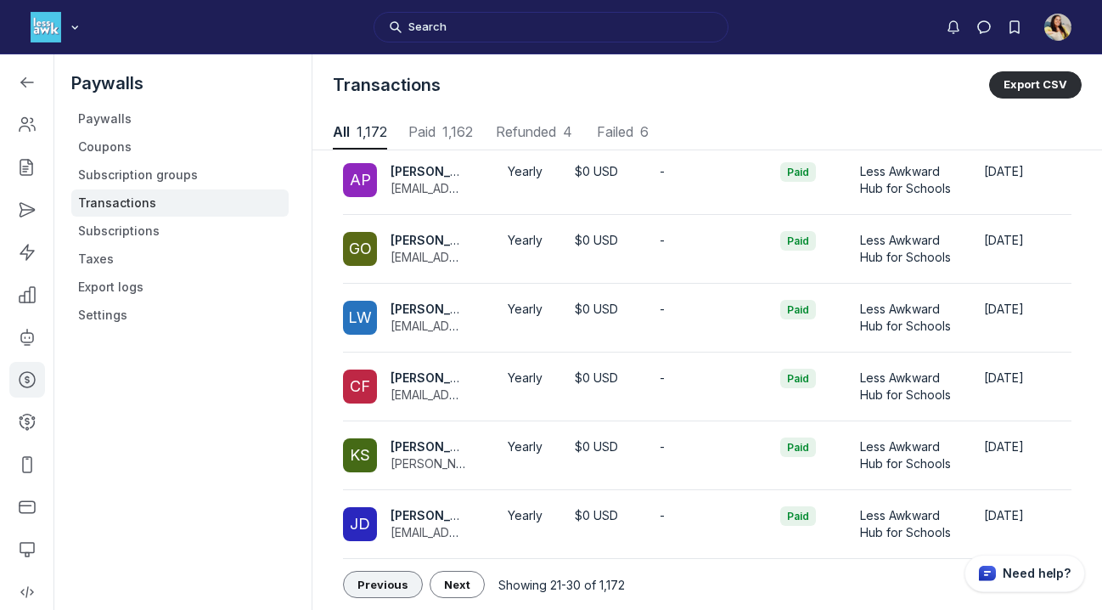
click at [382, 583] on span "Previous" at bounding box center [383, 584] width 51 height 14
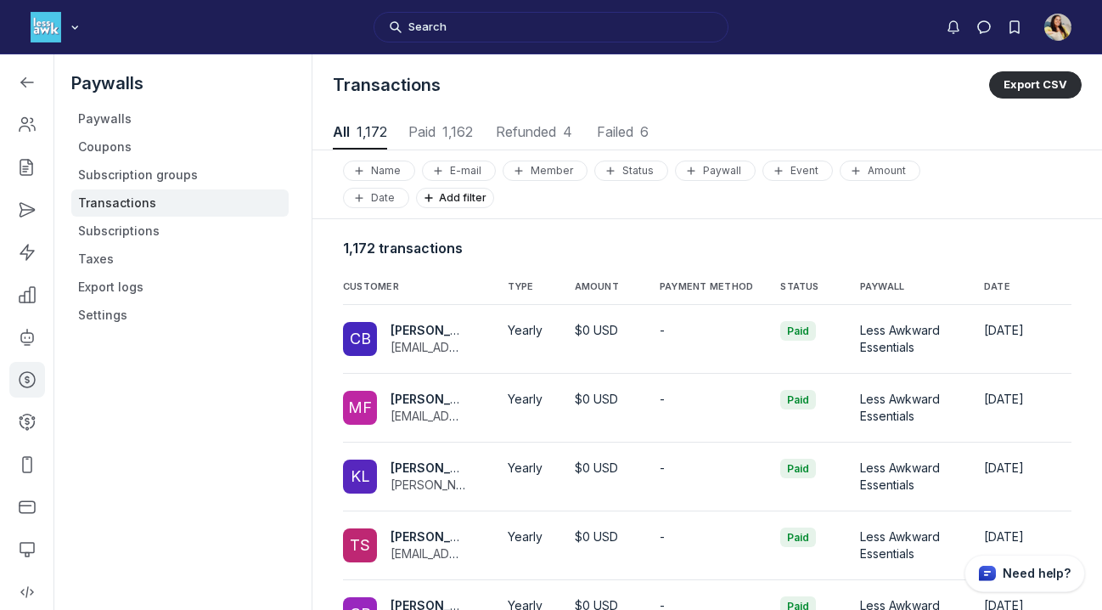
scroll to position [434, 0]
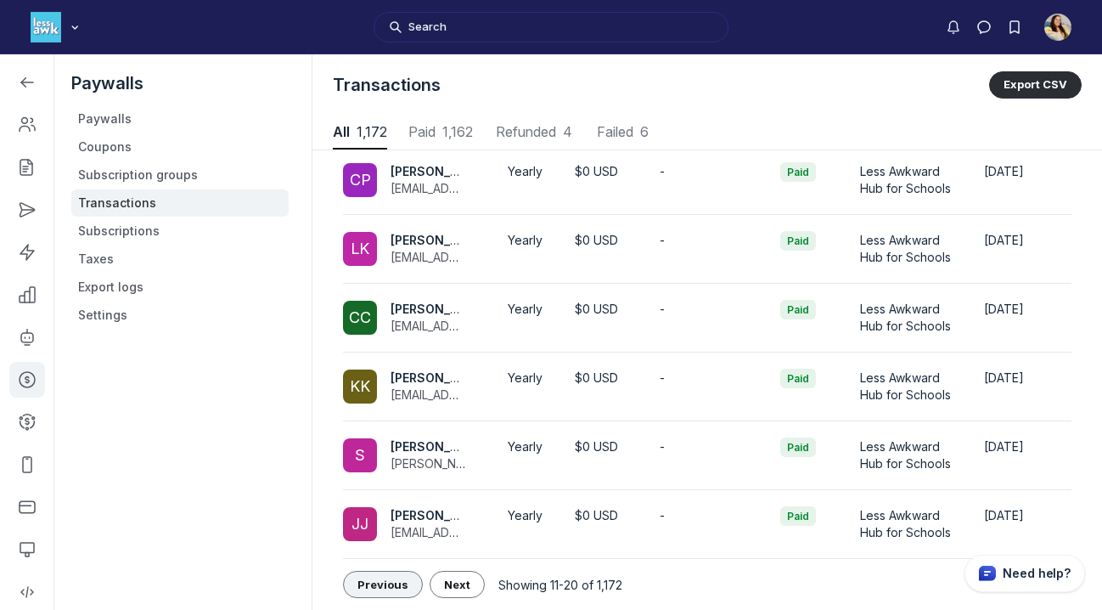
click at [378, 584] on span "Previous" at bounding box center [383, 584] width 51 height 14
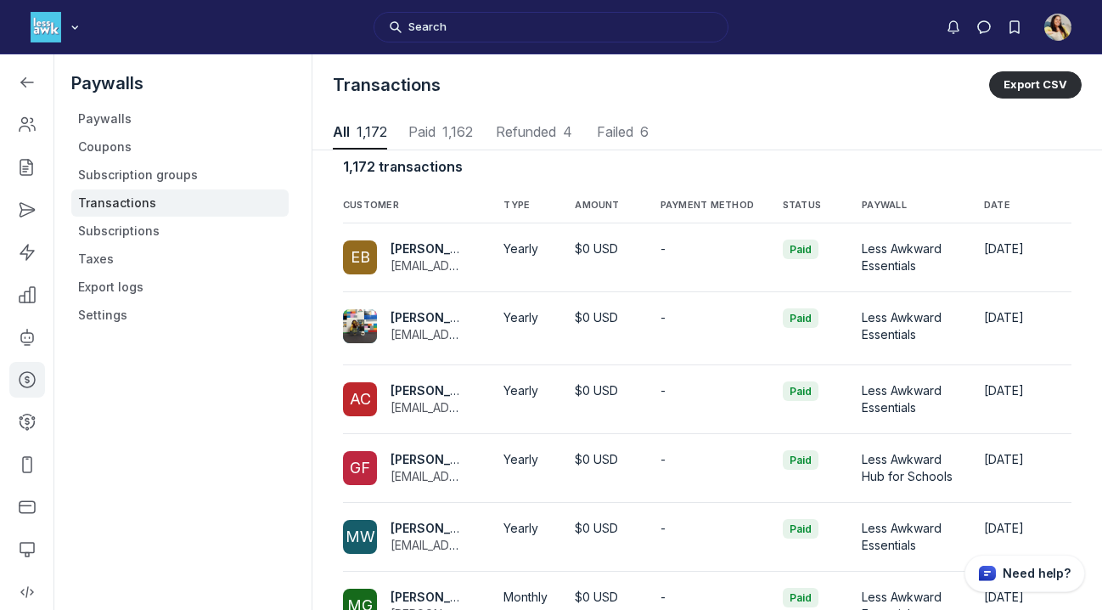
scroll to position [64, 0]
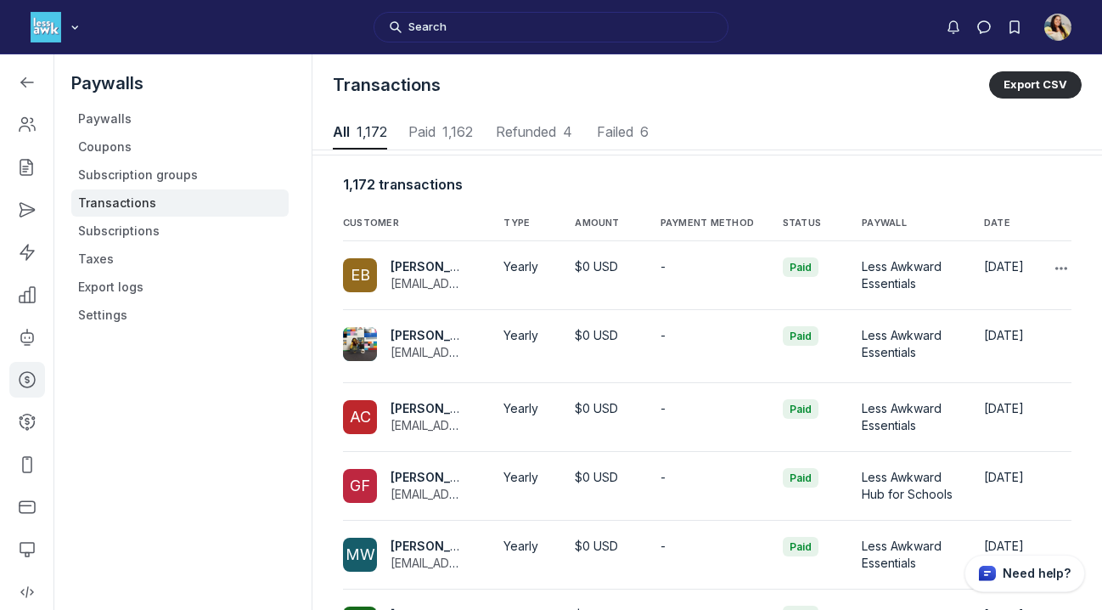
click at [653, 285] on td "-" at bounding box center [708, 275] width 122 height 69
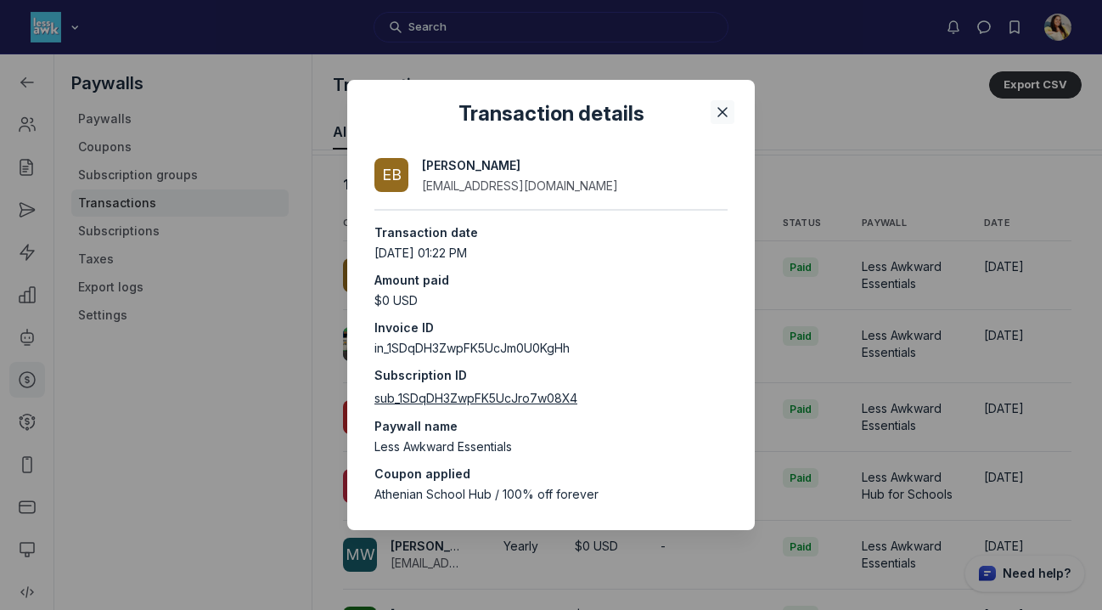
click at [722, 109] on icon "Close" at bounding box center [722, 112] width 17 height 17
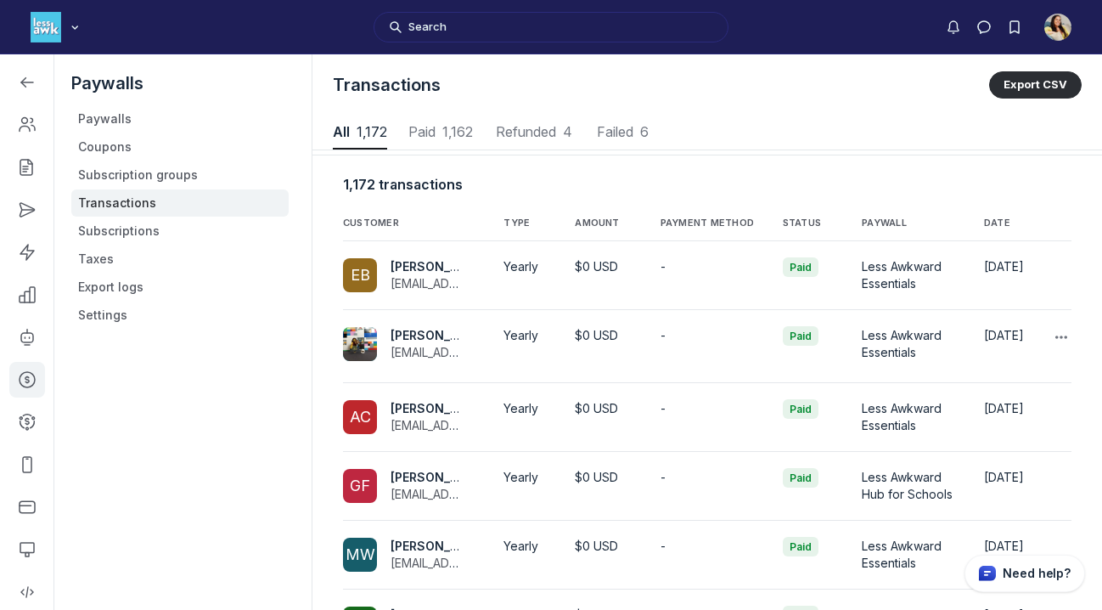
click at [411, 330] on span "[PERSON_NAME]" at bounding box center [440, 335] width 99 height 14
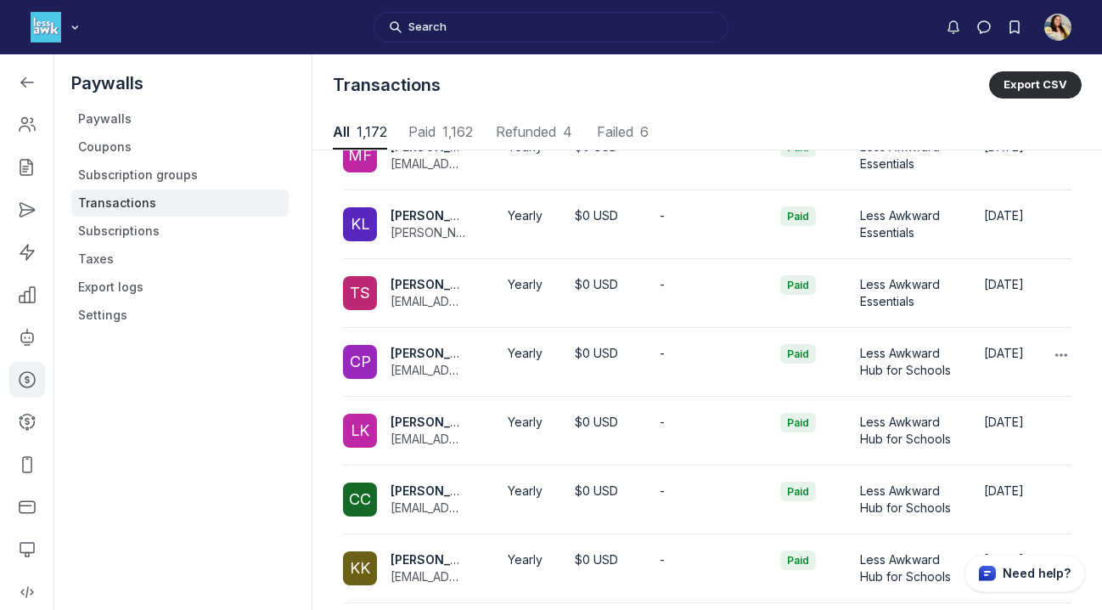
scroll to position [197, 0]
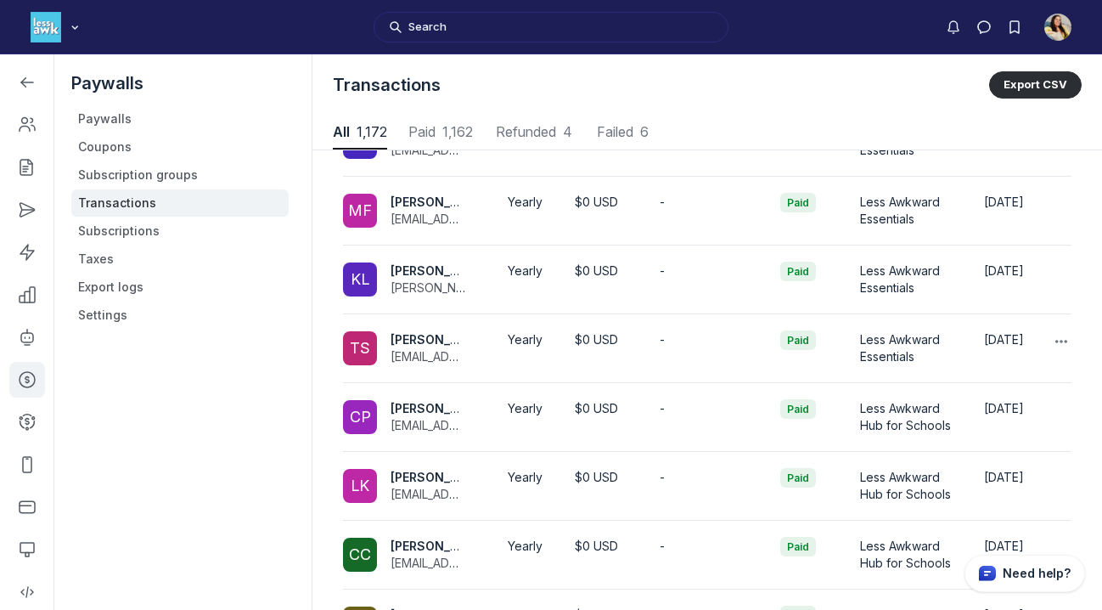
click at [426, 342] on span "[PERSON_NAME]" at bounding box center [440, 339] width 99 height 14
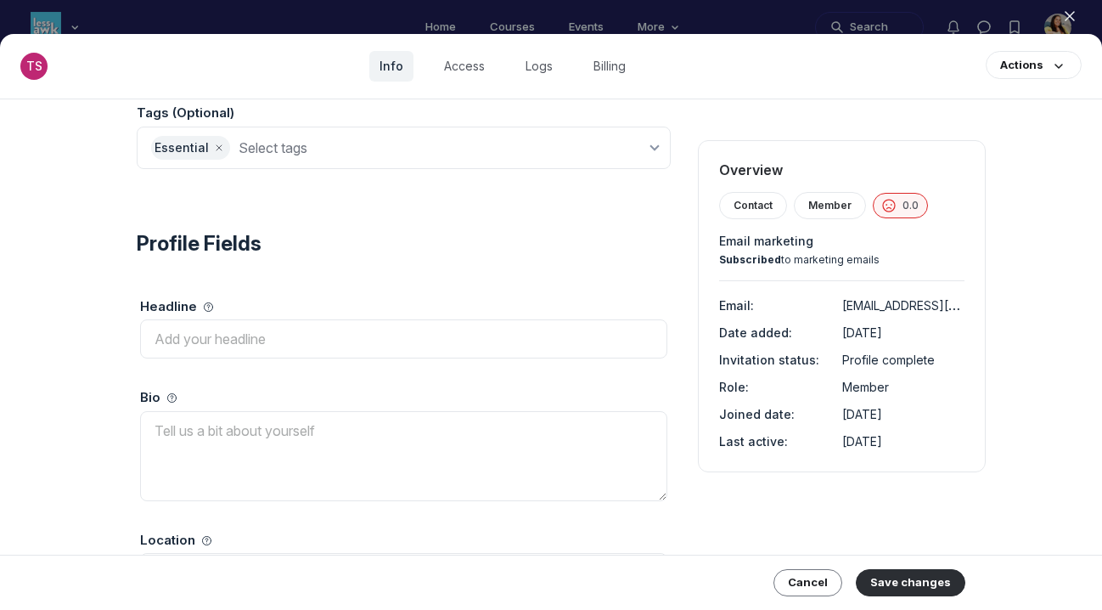
scroll to position [315, 0]
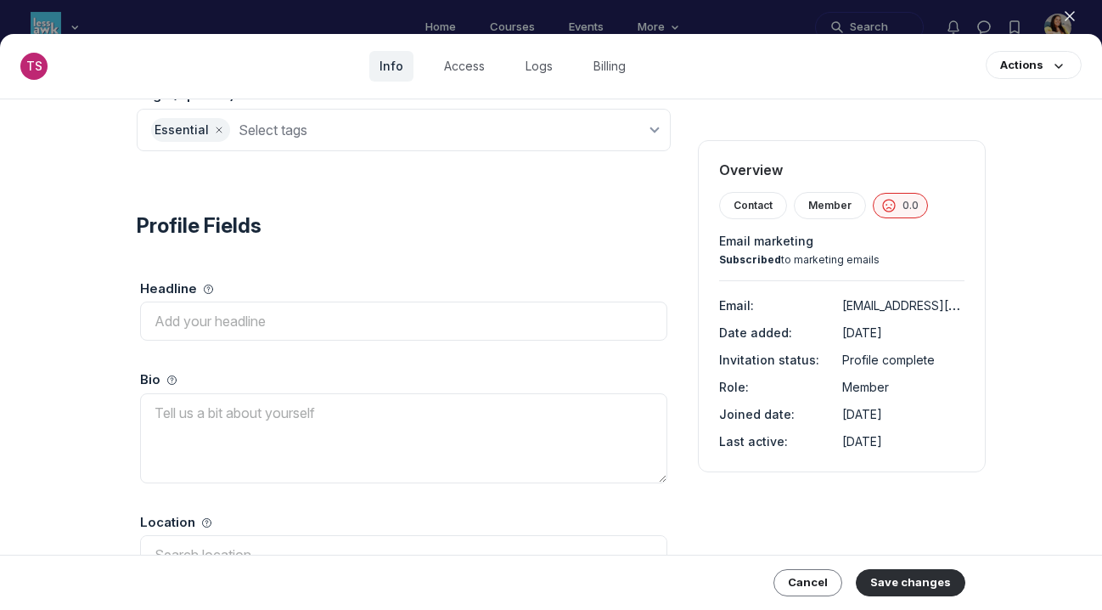
click at [1069, 14] on icon "button" at bounding box center [1070, 16] width 17 height 17
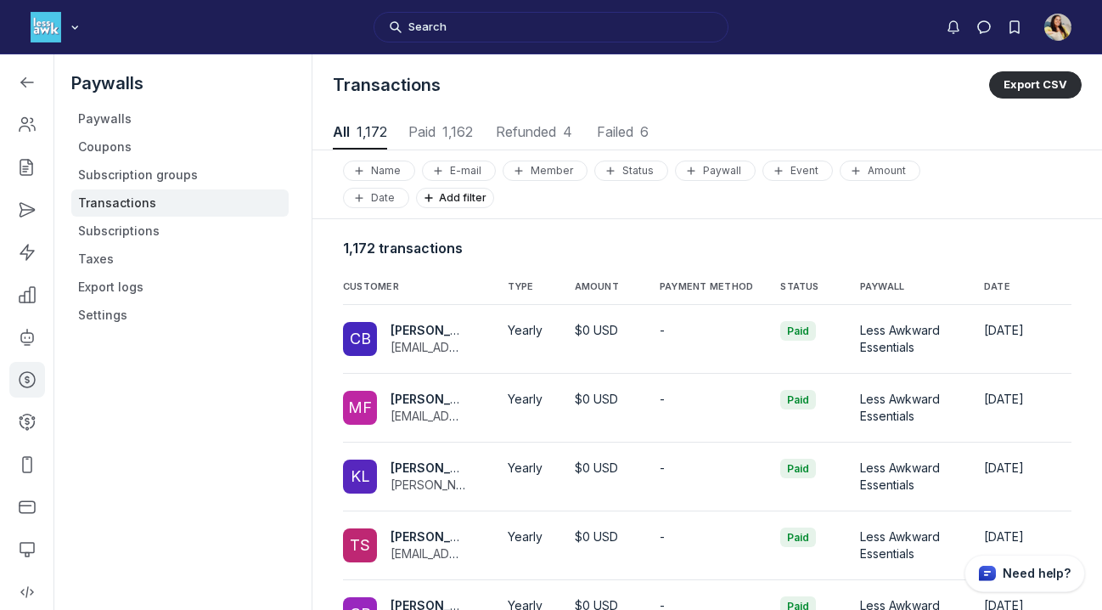
scroll to position [2299, 5553]
click at [175, 205] on link "Transactions" at bounding box center [179, 202] width 217 height 27
click at [420, 323] on span "[PERSON_NAME]" at bounding box center [440, 330] width 99 height 14
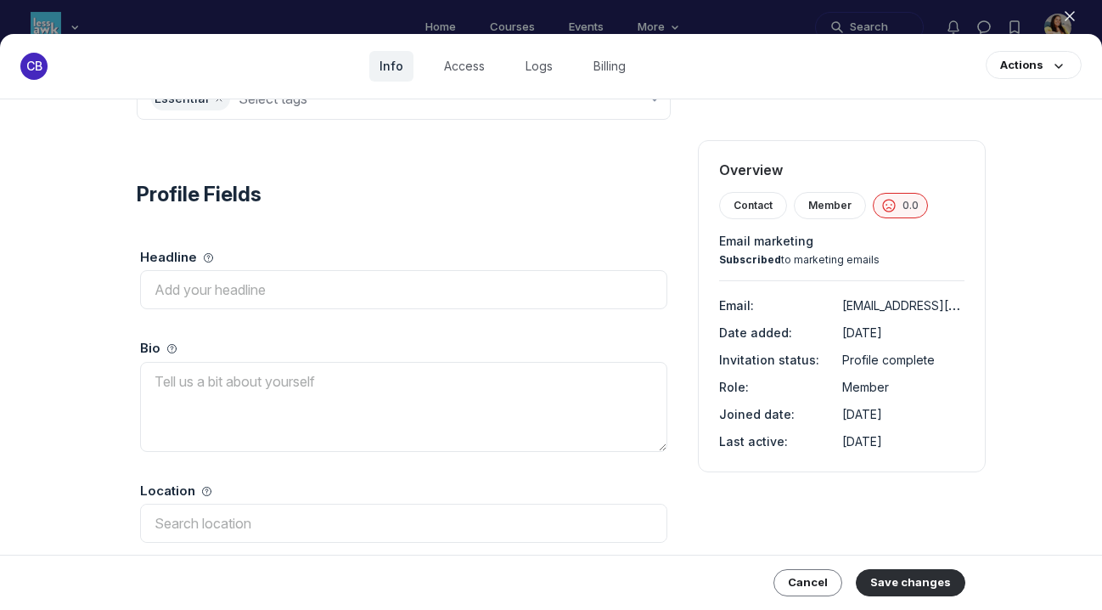
scroll to position [476, 0]
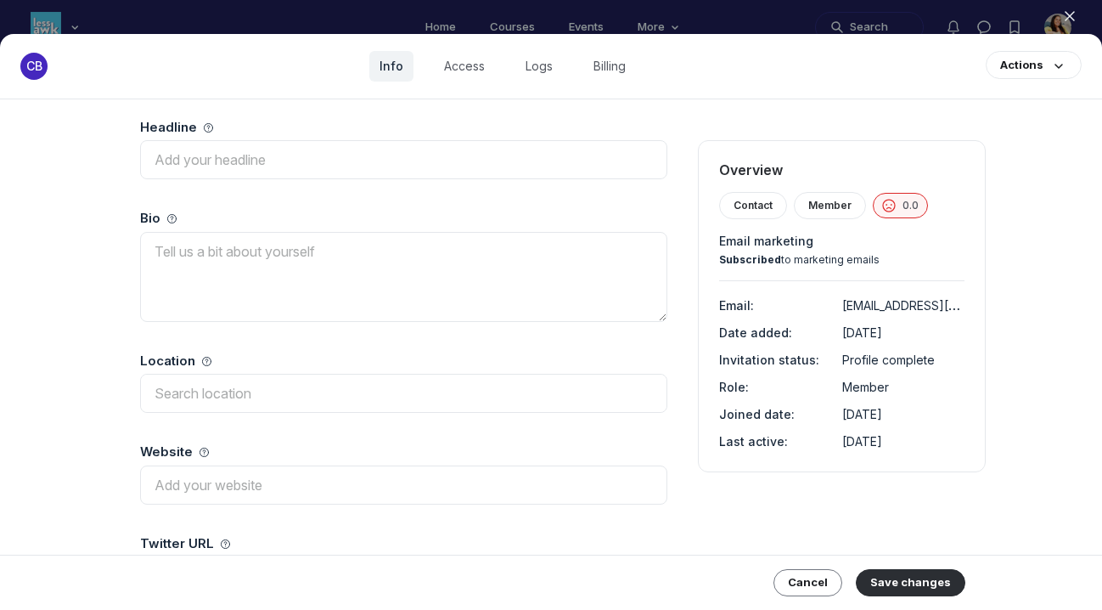
click at [1069, 14] on icon "button" at bounding box center [1070, 16] width 17 height 17
